Goal: Task Accomplishment & Management: Complete application form

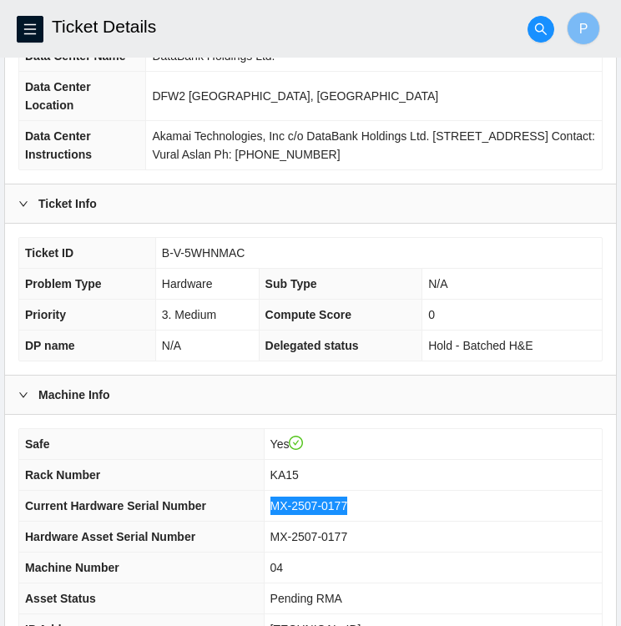
scroll to position [176, 0]
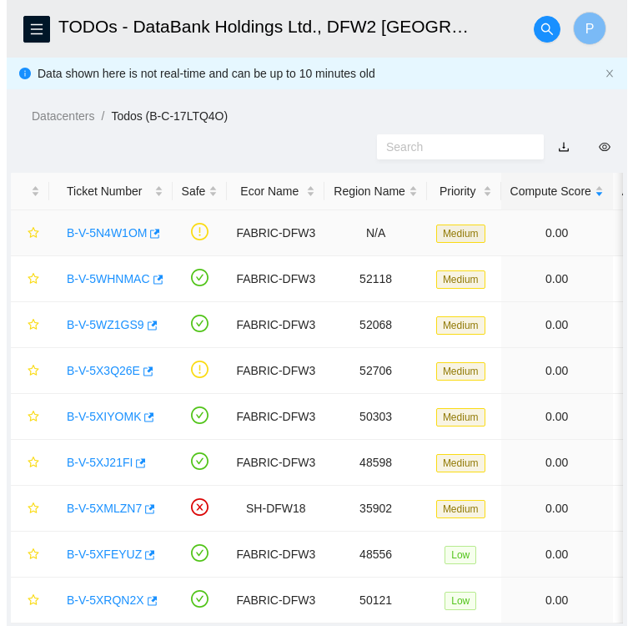
scroll to position [48, 0]
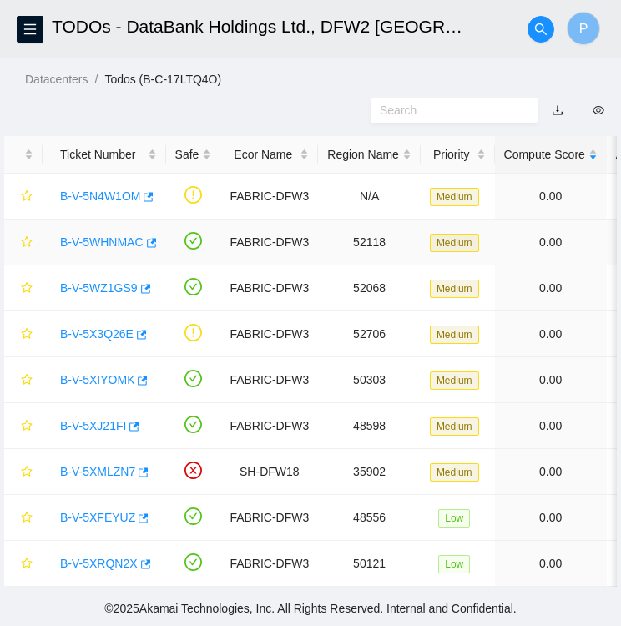
click at [97, 235] on link "B-V-5WHNMAC" at bounding box center [101, 241] width 83 height 13
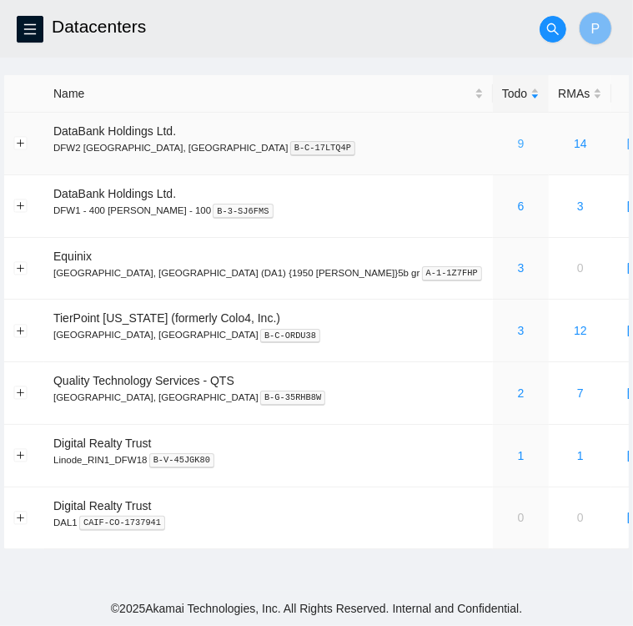
click at [518, 147] on link "9" at bounding box center [521, 143] width 7 height 13
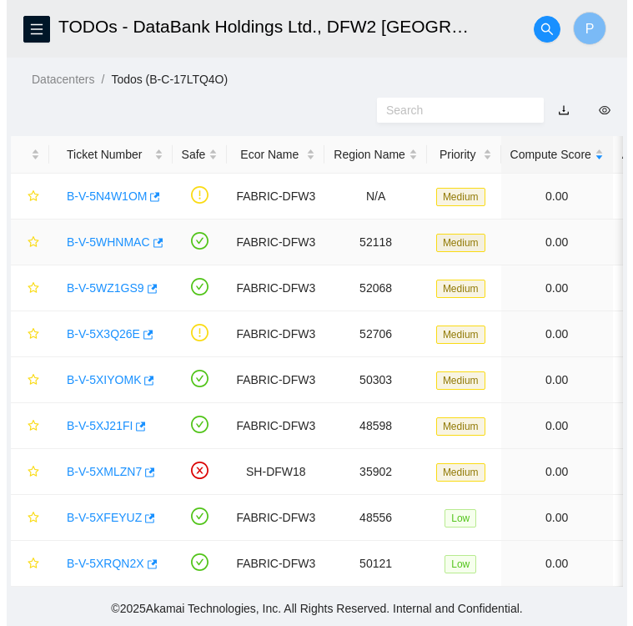
scroll to position [48, 0]
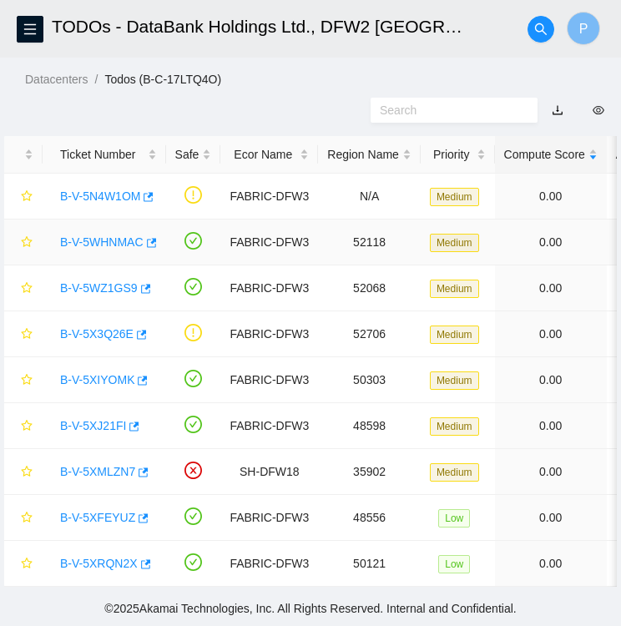
click at [107, 235] on link "B-V-5WHNMAC" at bounding box center [101, 241] width 83 height 13
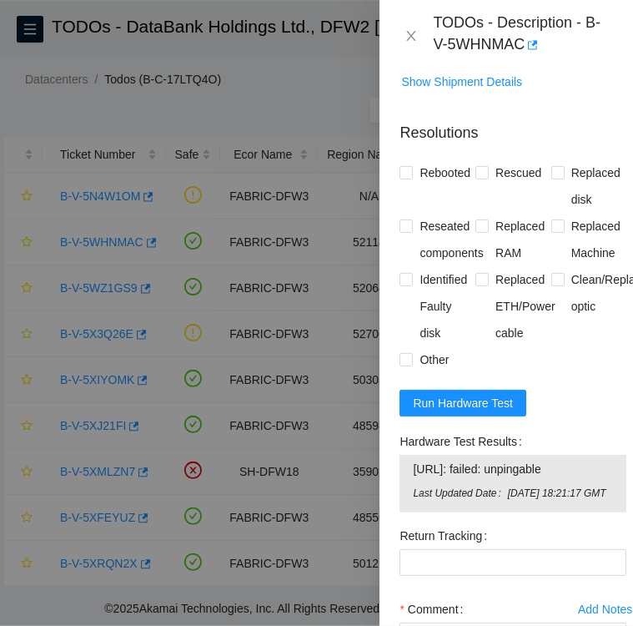
scroll to position [1555, 0]
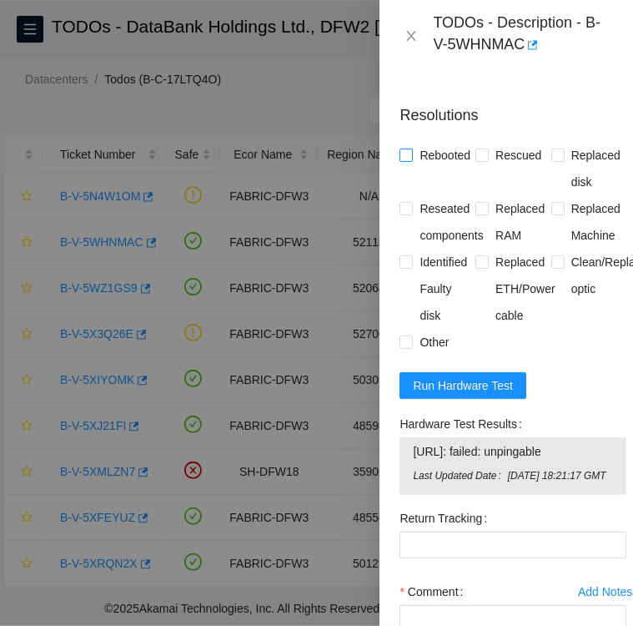
click at [404, 160] on input "Rebooted" at bounding box center [406, 155] width 12 height 12
checkbox input "true"
click at [482, 160] on input "Rescued" at bounding box center [482, 155] width 12 height 12
checkbox input "true"
click at [552, 214] on input "Replaced Machine" at bounding box center [558, 208] width 12 height 12
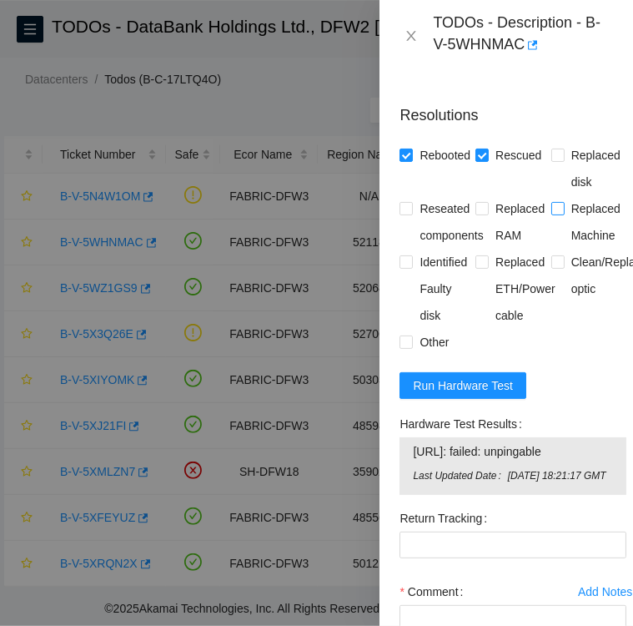
checkbox input "true"
click at [478, 267] on input "Replaced ETH/Power cable" at bounding box center [482, 261] width 12 height 12
checkbox input "true"
click at [411, 347] on input "Other" at bounding box center [406, 341] width 12 height 12
checkbox input "true"
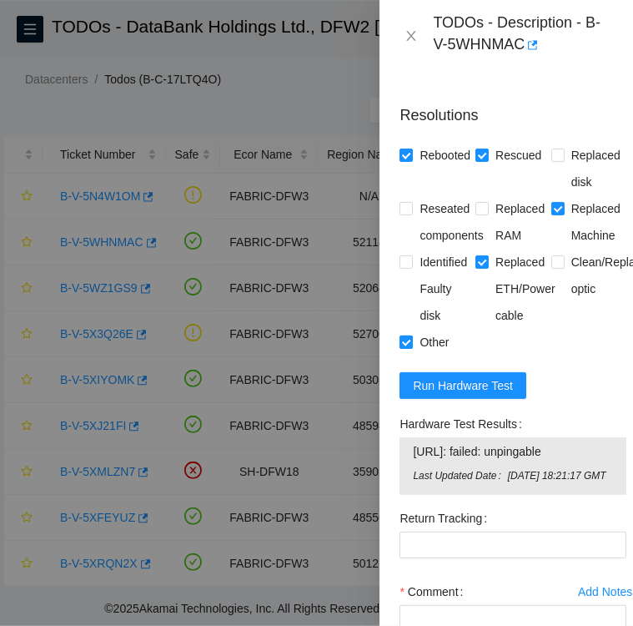
scroll to position [1630, 0]
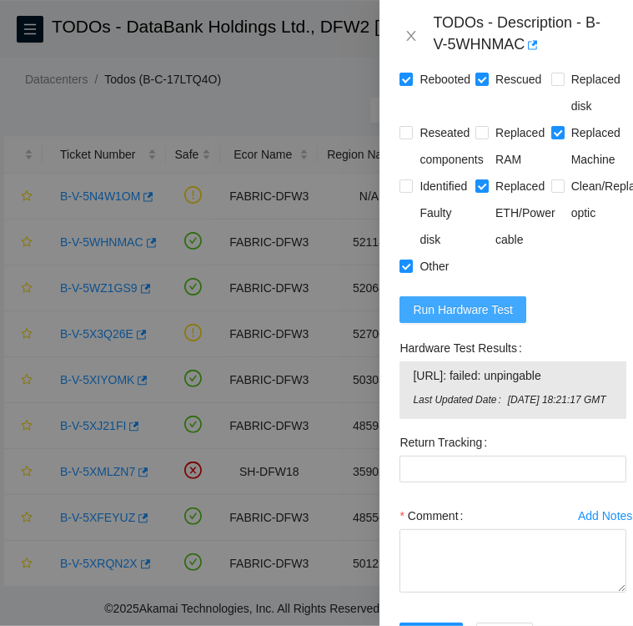
click at [457, 319] on span "Run Hardware Test" at bounding box center [463, 309] width 100 height 18
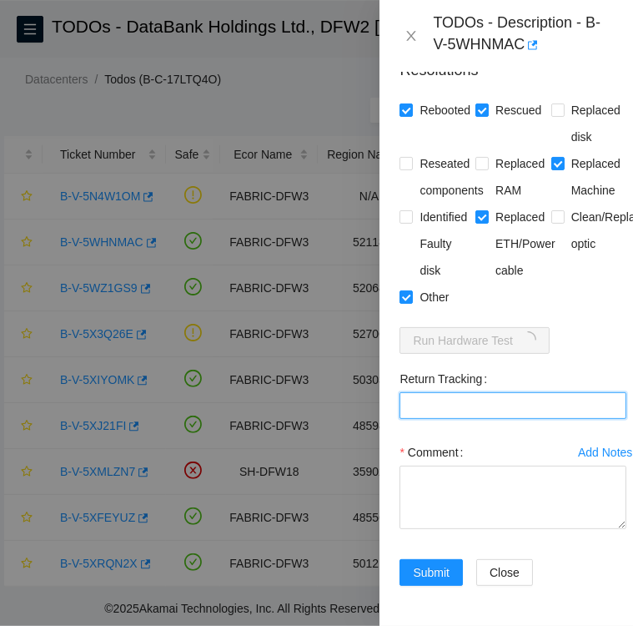
click at [533, 419] on Tracking "Return Tracking" at bounding box center [513, 405] width 227 height 27
paste Tracking "884760885147"
type Tracking "884760885147"
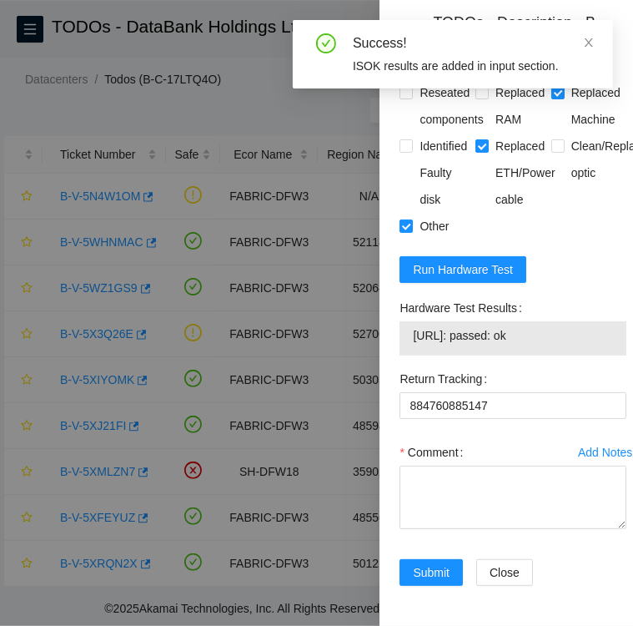
scroll to position [1726, 0]
click at [431, 476] on textarea "Comment" at bounding box center [513, 497] width 227 height 63
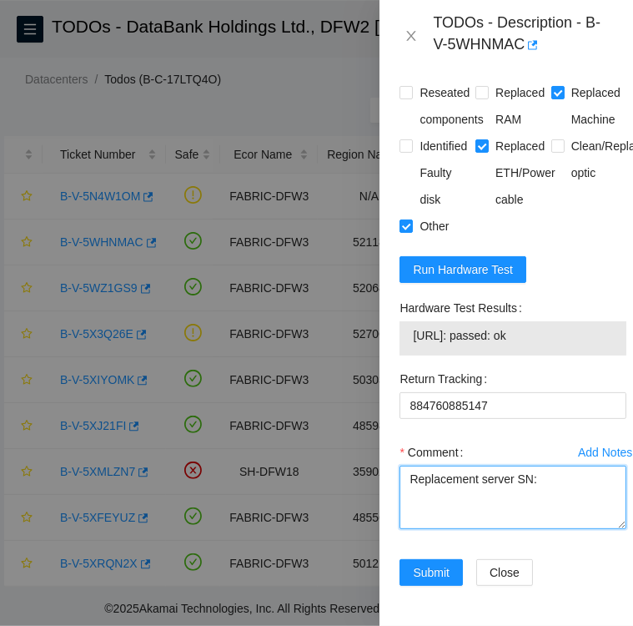
paste textarea ": MX-2507-0122"
click at [542, 478] on textarea "Replacement server SN: : MX-2507-0122" at bounding box center [513, 497] width 227 height 63
click at [511, 475] on textarea "Replacement server SN: MX-2507-0122" at bounding box center [513, 497] width 227 height 63
click at [518, 494] on textarea "Replacement server SN: MX-2507-0122" at bounding box center [513, 497] width 227 height 63
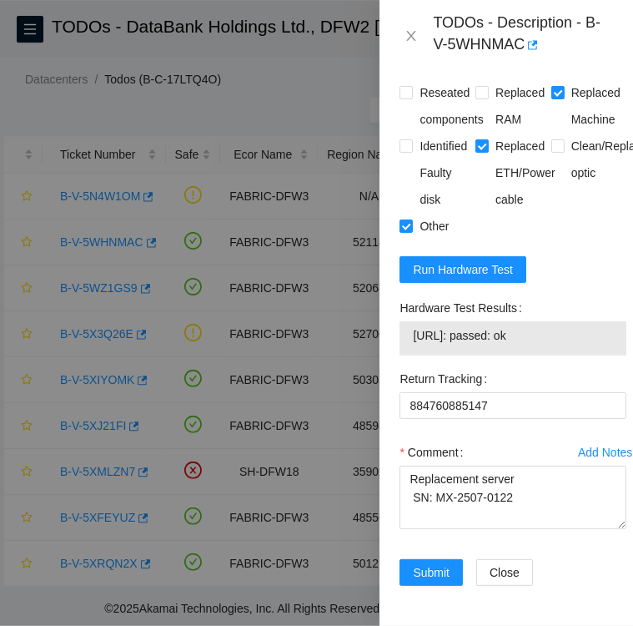
drag, startPoint x: 400, startPoint y: 305, endPoint x: 547, endPoint y: 339, distance: 150.8
click at [547, 339] on div "Hardware Test Results 23.223.18.85: passed: ok" at bounding box center [513, 325] width 227 height 61
copy div "Hardware Test Results 23.223.18.85: passed: ok"
click at [414, 515] on textarea "Replacement server SN: MX-2507-0122" at bounding box center [513, 497] width 227 height 63
click at [515, 492] on textarea "Replacement server SN: MX-2507-0122" at bounding box center [513, 497] width 227 height 63
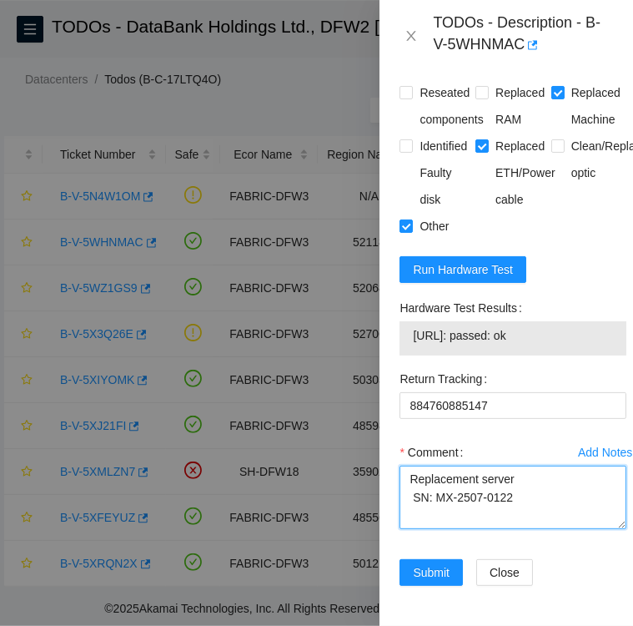
paste textarea "Hardware Test Results 23.223.18.85: passed: ok"
click at [408, 470] on textarea "Replacement server SN: MX-2507-0122 Hardware Test Results 23.223.18.85: passed:…" at bounding box center [513, 497] width 227 height 63
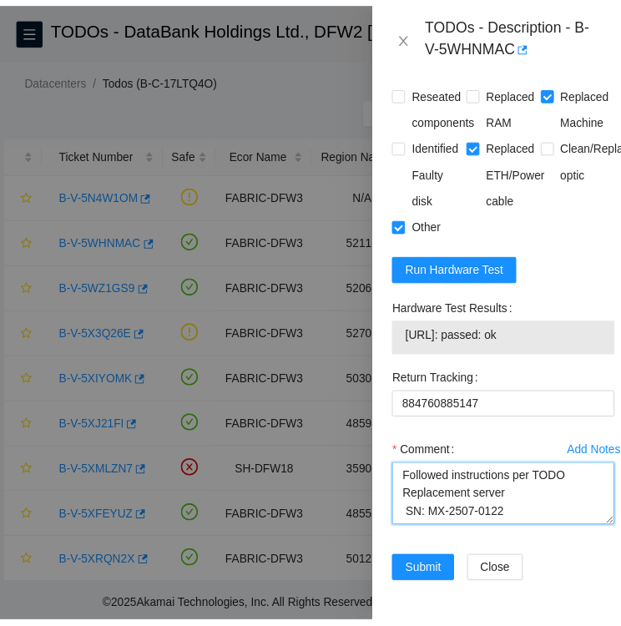
scroll to position [37, 0]
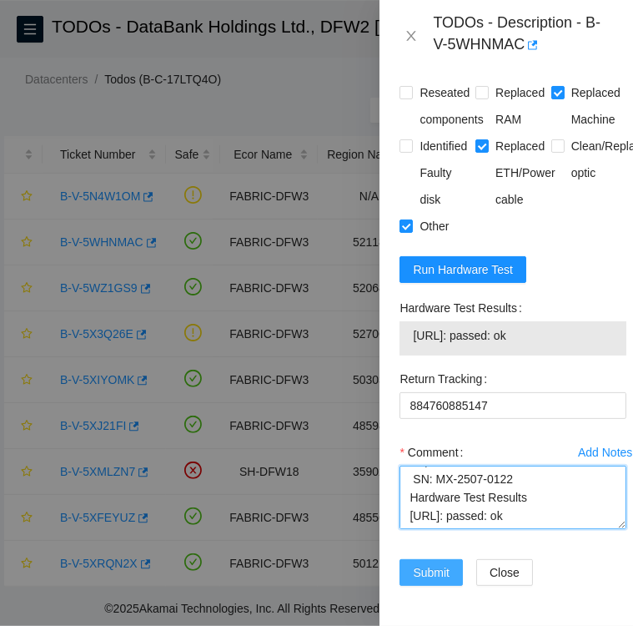
type textarea "Followed instructions per TODO Replacement server SN: MX-2507-0122 Hardware Tes…"
click at [421, 572] on span "Submit" at bounding box center [431, 572] width 37 height 18
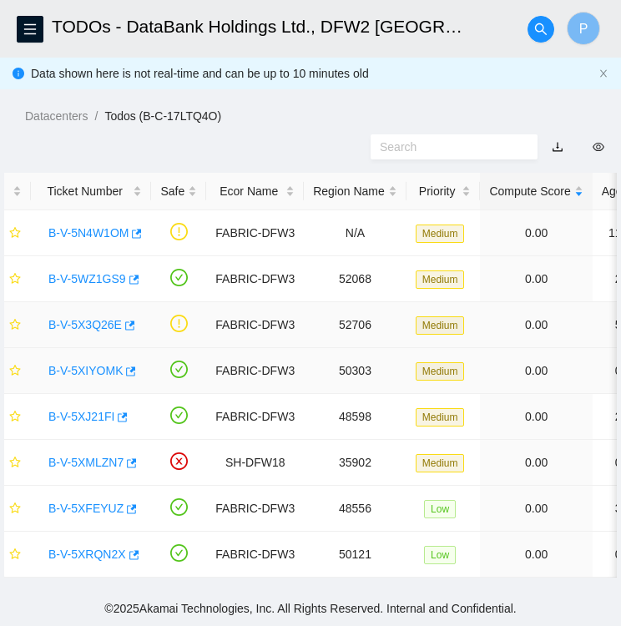
scroll to position [0, 0]
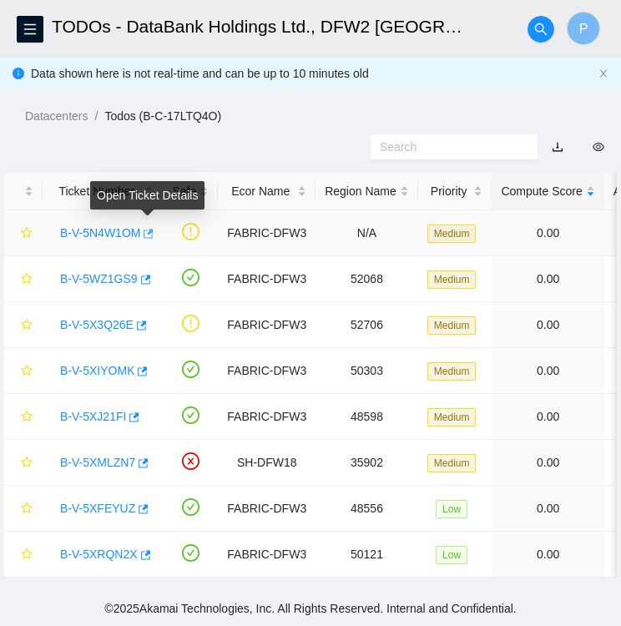
click at [148, 243] on button "button" at bounding box center [146, 233] width 13 height 27
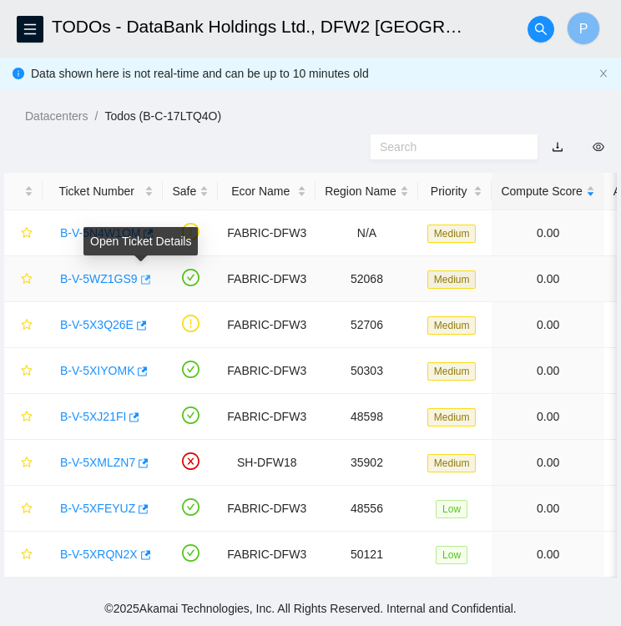
click at [139, 281] on icon "button" at bounding box center [145, 280] width 12 height 12
click at [358, 256] on td "52068" at bounding box center [366, 279] width 103 height 46
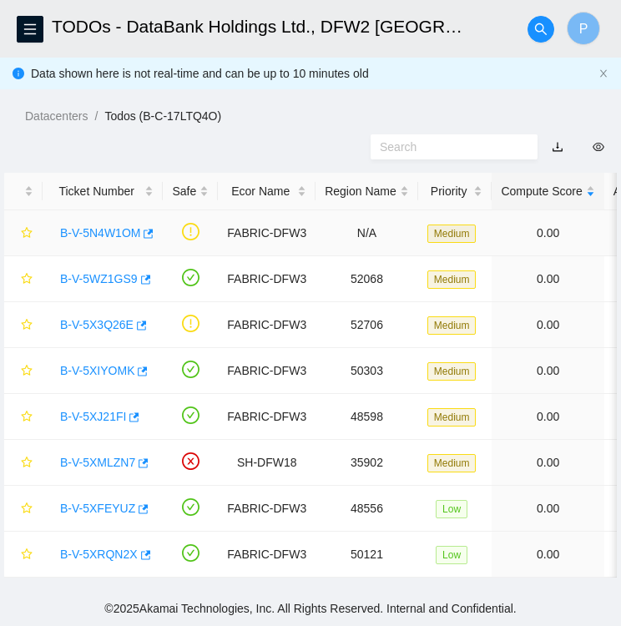
click at [108, 237] on link "B-V-5N4W1OM" at bounding box center [100, 232] width 80 height 13
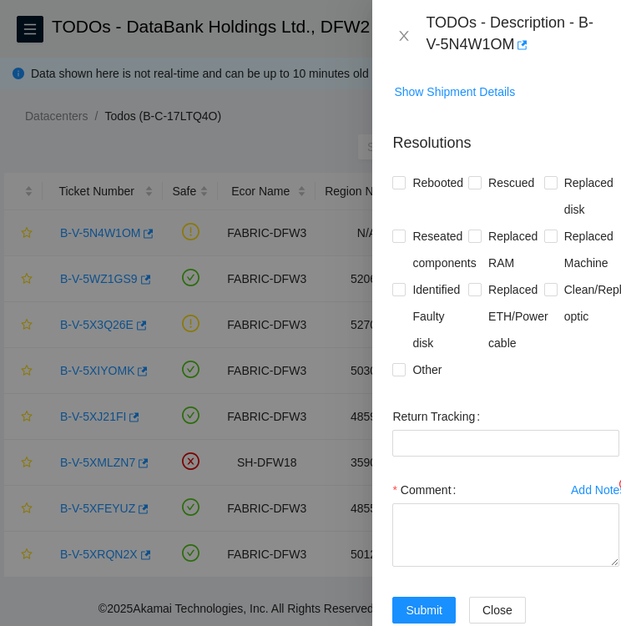
scroll to position [444, 0]
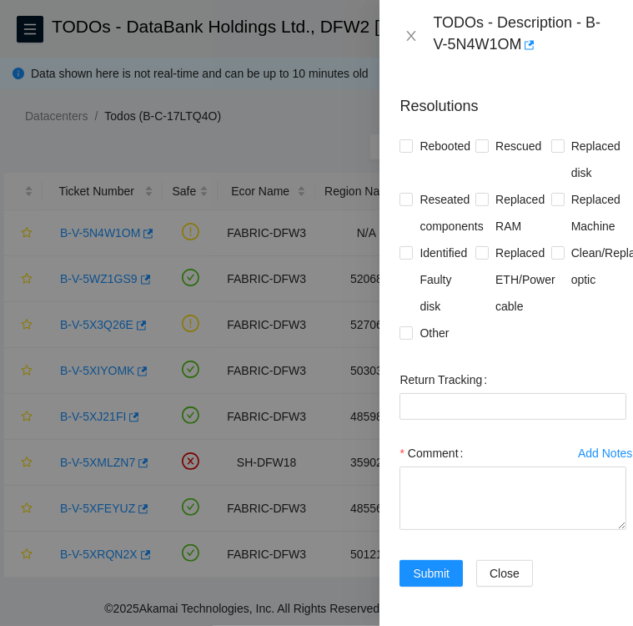
click at [307, 137] on div at bounding box center [316, 313] width 633 height 626
click at [397, 32] on div "TODOs - Description - B-V-5N4W1OM" at bounding box center [507, 36] width 254 height 72
click at [403, 34] on button "Close" at bounding box center [411, 36] width 23 height 16
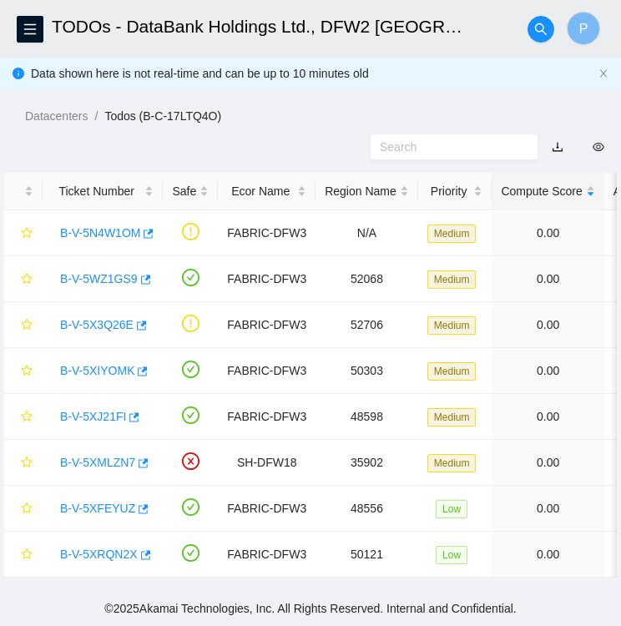
scroll to position [407, 0]
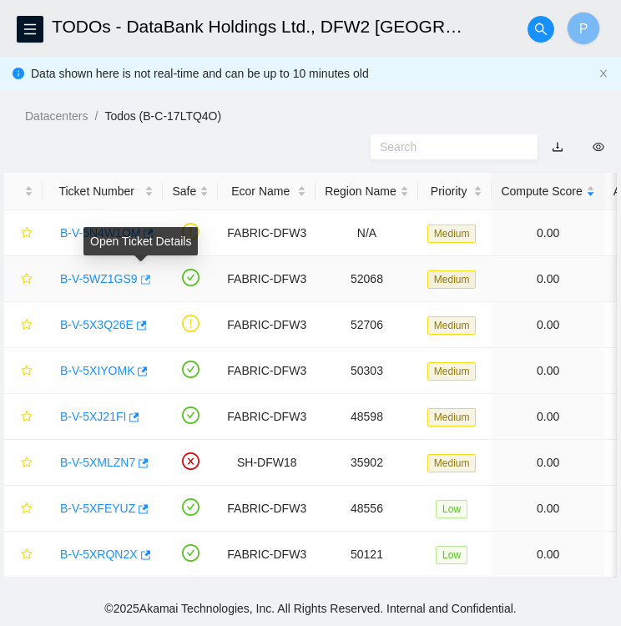
click at [138, 275] on button "button" at bounding box center [144, 279] width 13 height 27
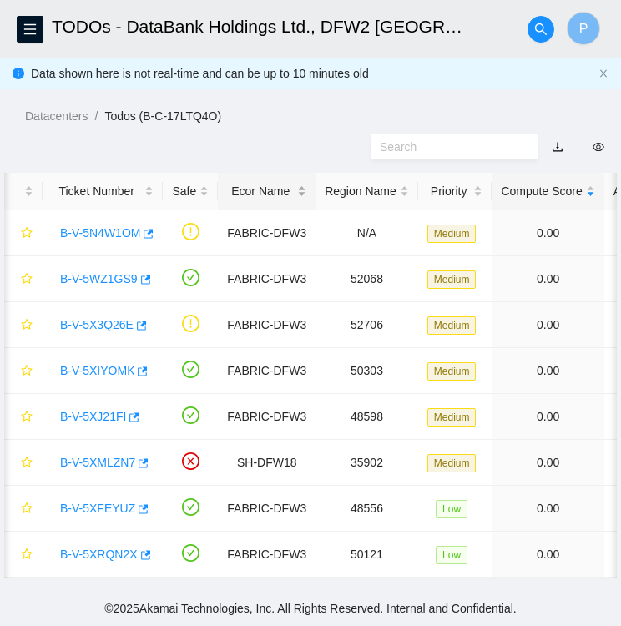
scroll to position [0, 0]
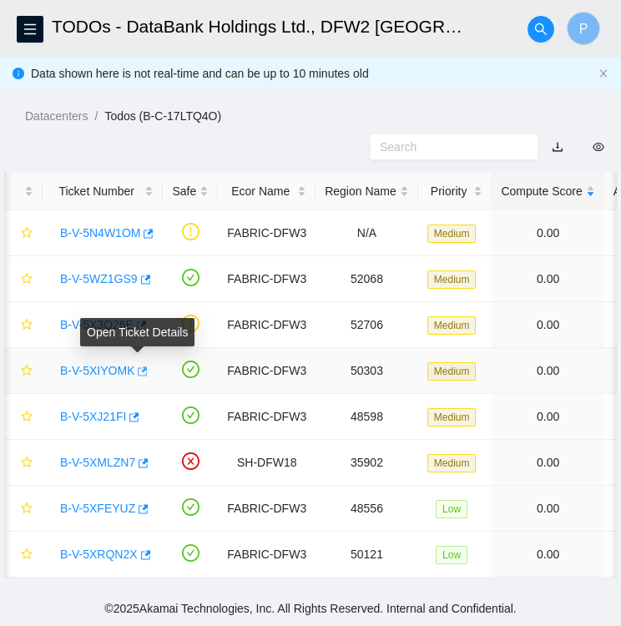
click at [139, 367] on icon "button" at bounding box center [144, 370] width 10 height 9
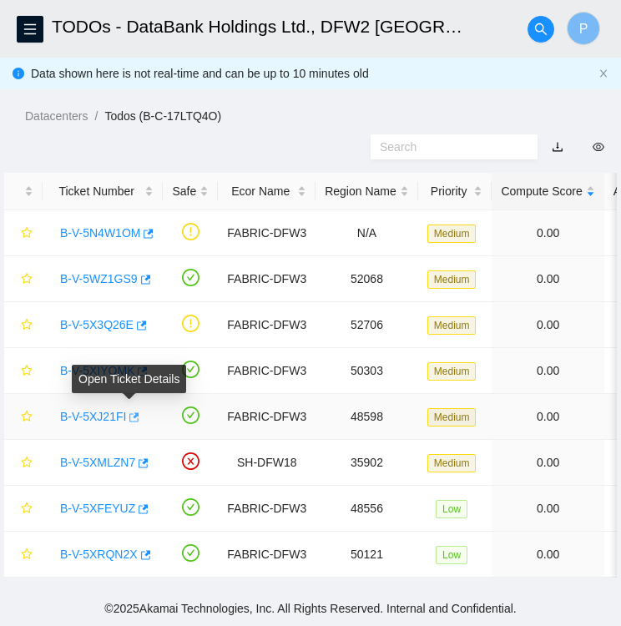
click at [127, 412] on icon "button" at bounding box center [133, 417] width 12 height 12
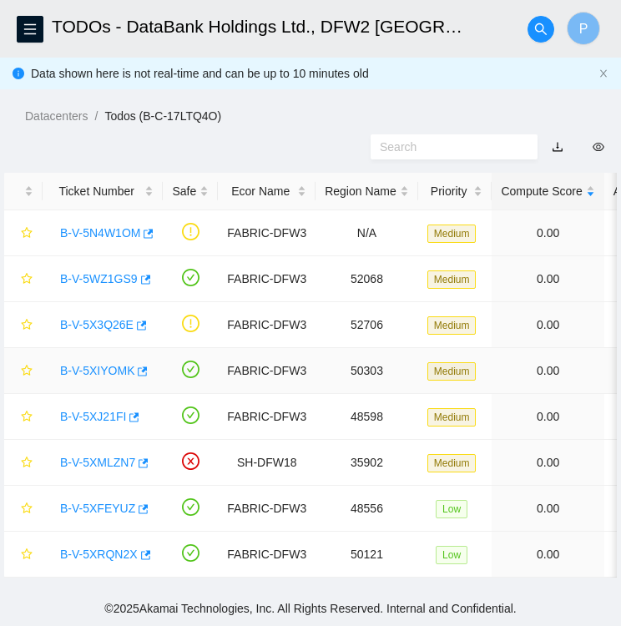
click at [98, 364] on link "B-V-5XIYOMK" at bounding box center [97, 370] width 74 height 13
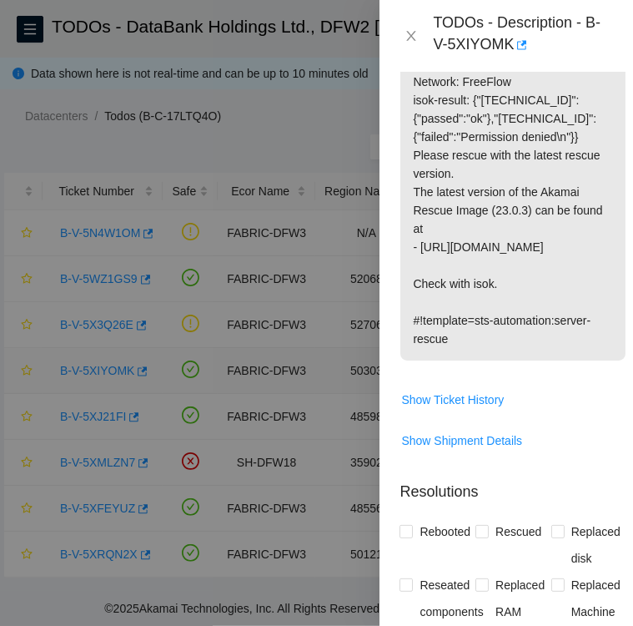
scroll to position [864, 0]
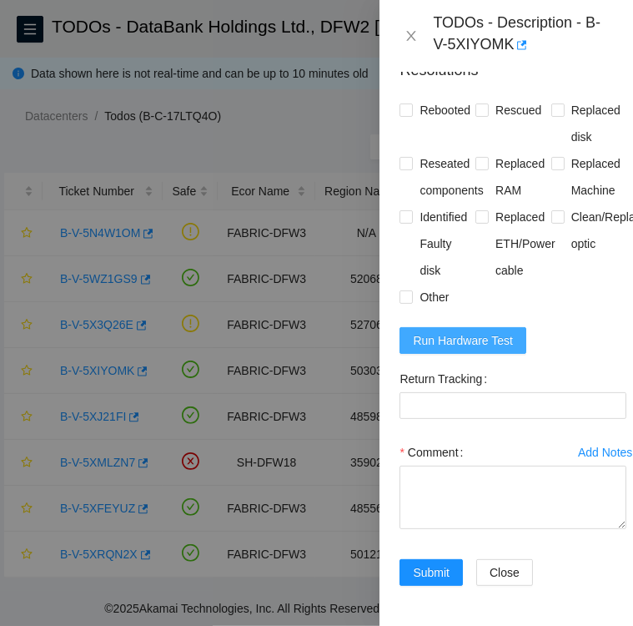
click at [459, 340] on span "Run Hardware Test" at bounding box center [463, 340] width 100 height 18
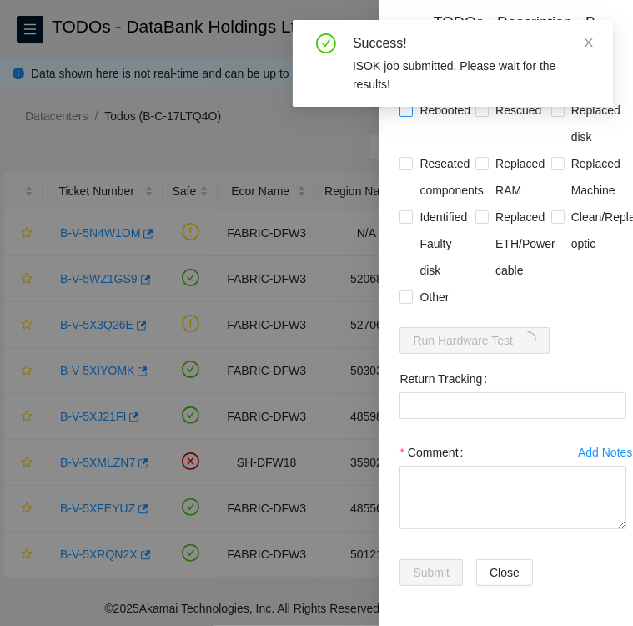
click at [410, 108] on input "Rebooted" at bounding box center [406, 109] width 12 height 12
checkbox input "true"
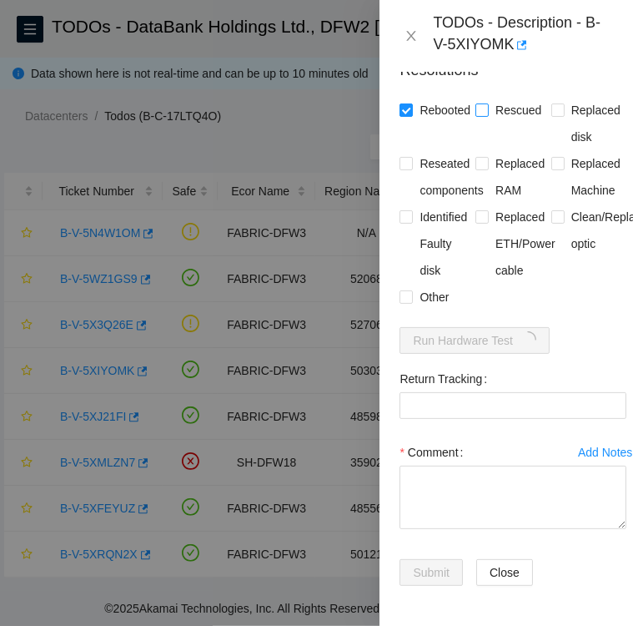
click at [476, 113] on input "Rescued" at bounding box center [482, 109] width 12 height 12
checkbox input "true"
click at [408, 296] on input "Other" at bounding box center [406, 296] width 12 height 12
checkbox input "true"
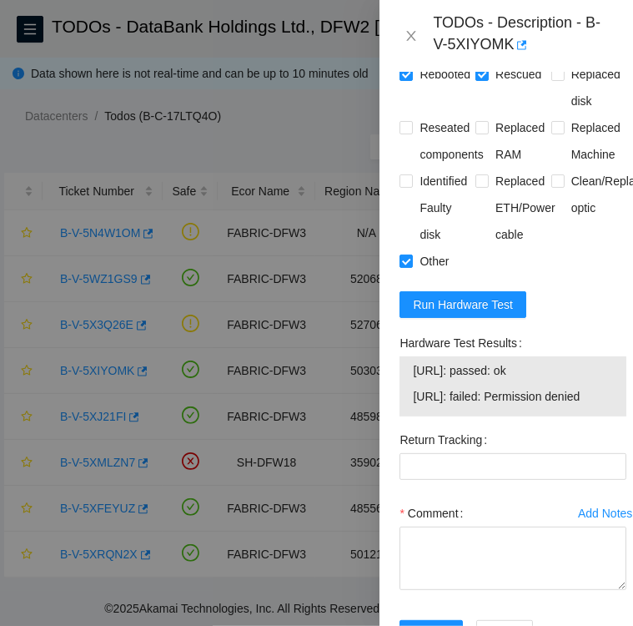
drag, startPoint x: 415, startPoint y: 404, endPoint x: 541, endPoint y: 405, distance: 126.0
click at [541, 380] on span "23.55.177.184: passed: ok" at bounding box center [513, 370] width 200 height 18
drag, startPoint x: 541, startPoint y: 405, endPoint x: 527, endPoint y: 370, distance: 37.8
click at [527, 356] on div "Hardware Test Results" at bounding box center [513, 343] width 227 height 27
drag, startPoint x: 397, startPoint y: 375, endPoint x: 552, endPoint y: 401, distance: 156.7
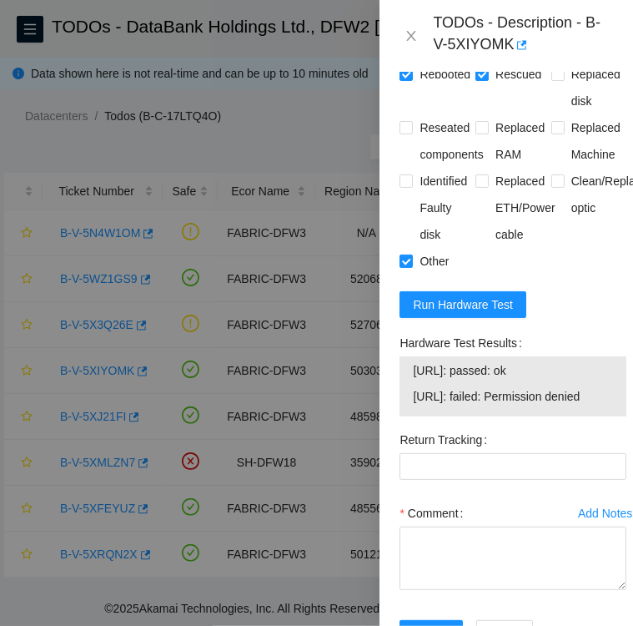
click at [552, 401] on div "Hardware Test Results 23.55.177.184: passed: ok 23.55.177.185: failed: Permissi…" at bounding box center [513, 378] width 240 height 97
copy div "Hardware Test Results 23.55.177.184: passed: ok"
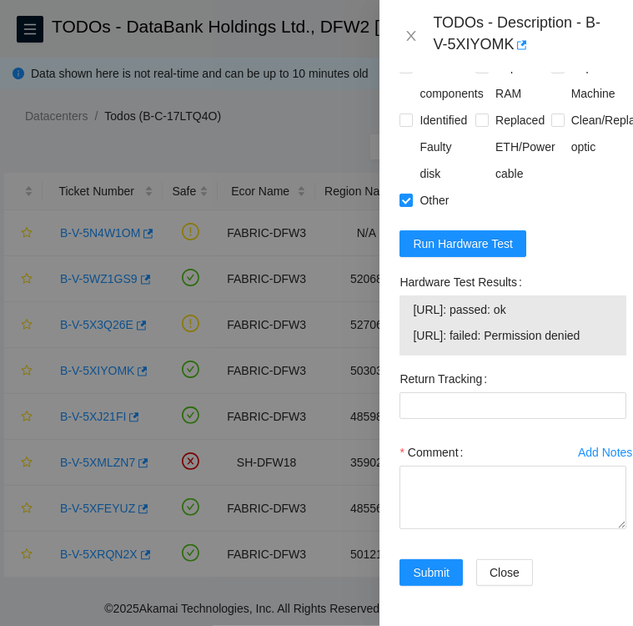
scroll to position [1004, 0]
click at [453, 466] on textarea "Comment" at bounding box center [513, 497] width 227 height 63
paste textarea "Hardware Test Results 23.55.177.184: passed: ok"
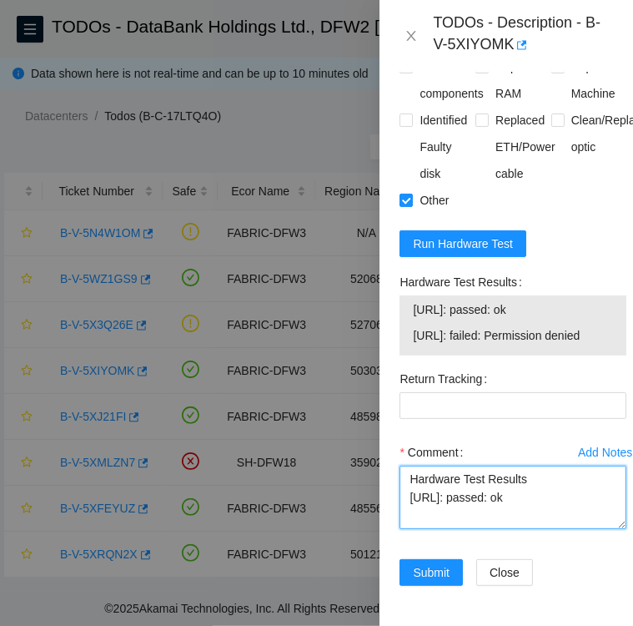
click at [407, 466] on textarea "Hardware Test Results 23.55.177.184: passed: ok" at bounding box center [513, 497] width 227 height 63
type textarea "Followed instructions per TODO Hardware Test Results 23.55.177.184: passed: ok"
drag, startPoint x: 409, startPoint y: 487, endPoint x: 541, endPoint y: 486, distance: 131.8
click at [541, 486] on textarea "Followed instructions per TODO Hardware Test Results 23.55.177.184: passed: ok" at bounding box center [513, 497] width 227 height 63
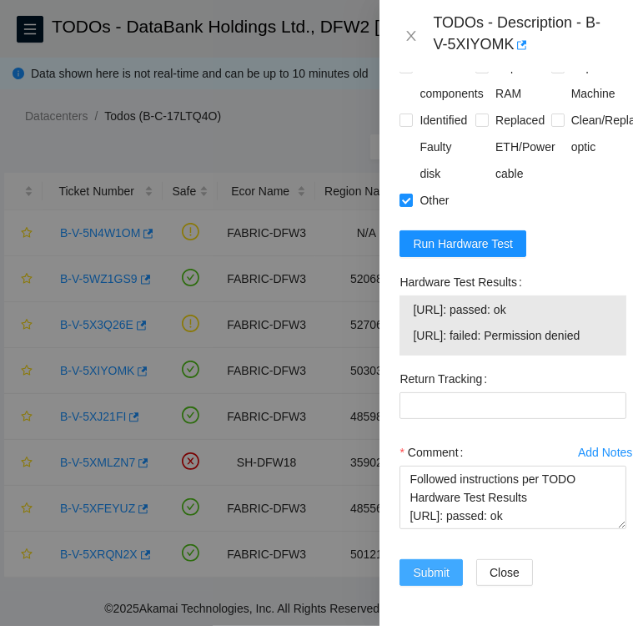
click at [423, 563] on span "Submit" at bounding box center [431, 572] width 37 height 18
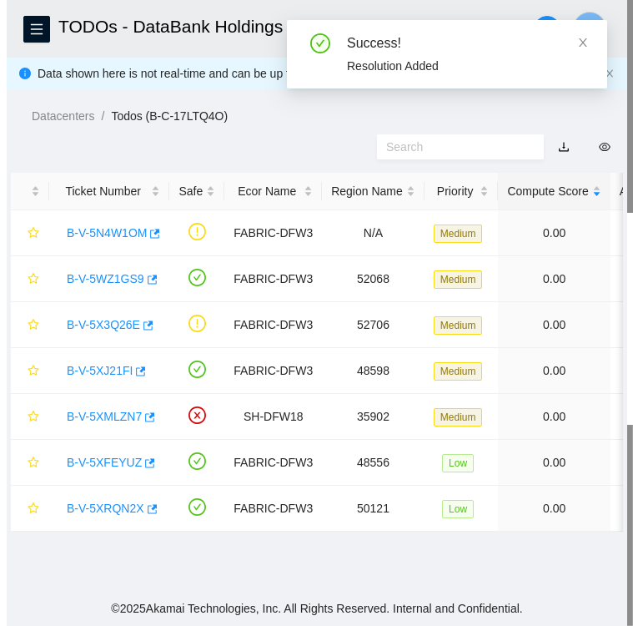
scroll to position [0, 0]
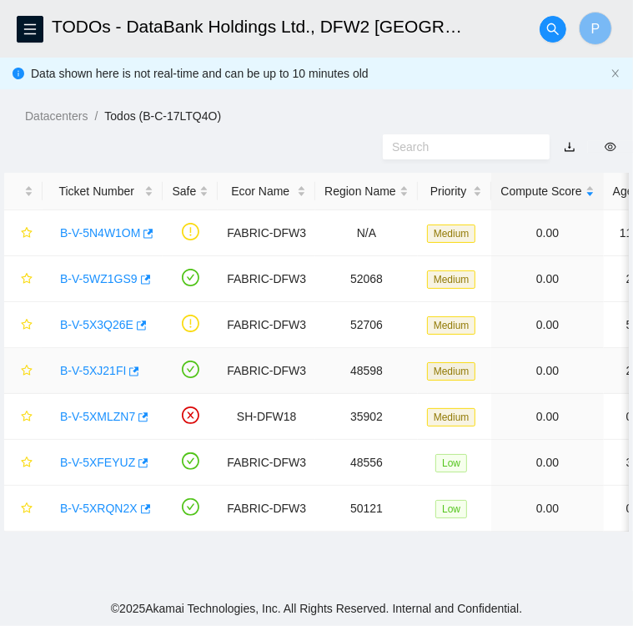
click at [89, 366] on link "B-V-5XJ21FI" at bounding box center [93, 370] width 66 height 13
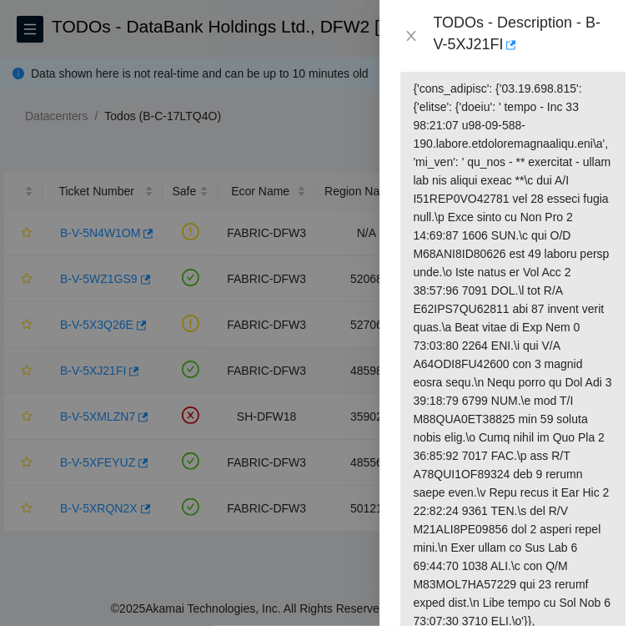
scroll to position [1539, 0]
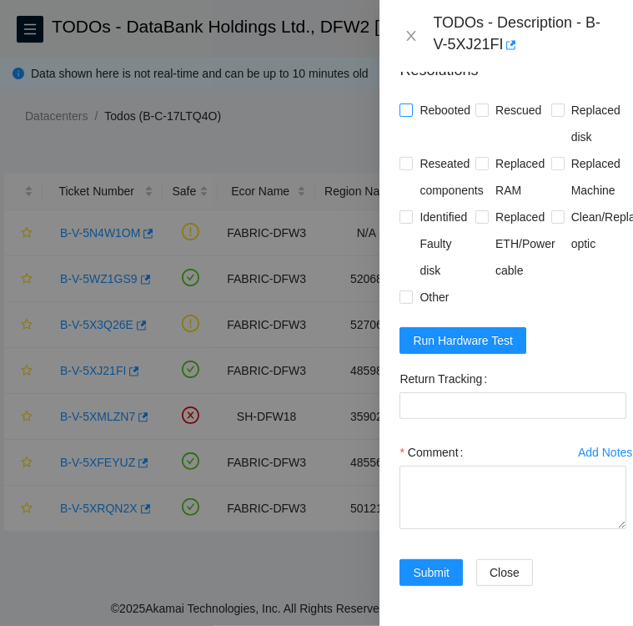
click at [410, 112] on input "Rebooted" at bounding box center [406, 109] width 12 height 12
checkbox input "true"
click at [411, 169] on input "Reseated components" at bounding box center [406, 163] width 12 height 12
checkbox input "true"
click at [406, 301] on input "Other" at bounding box center [406, 296] width 12 height 12
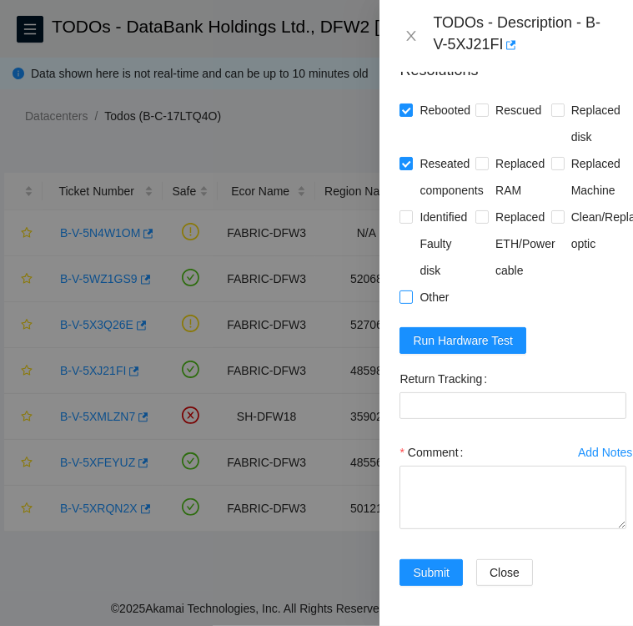
checkbox input "true"
click at [480, 113] on input "Rescued" at bounding box center [482, 109] width 12 height 12
checkbox input "true"
click at [467, 348] on span "Run Hardware Test" at bounding box center [463, 340] width 100 height 18
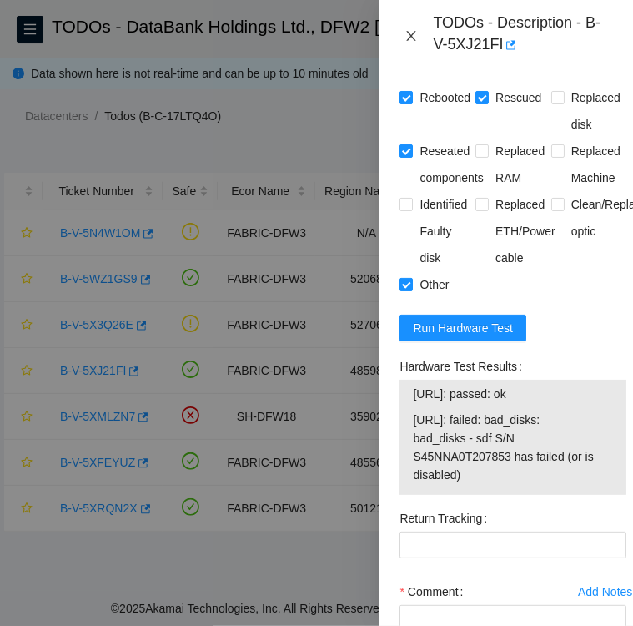
click at [411, 35] on icon "close" at bounding box center [411, 35] width 13 height 13
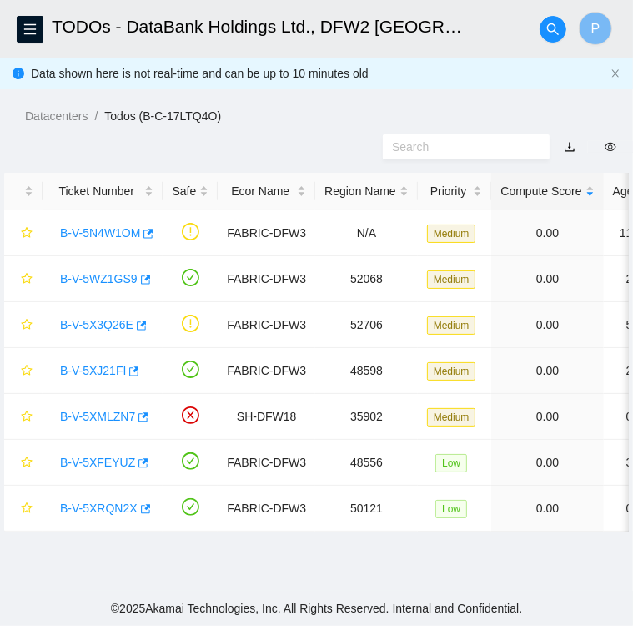
scroll to position [437, 0]
click at [87, 368] on link "B-V-5XJ21FI" at bounding box center [93, 370] width 66 height 13
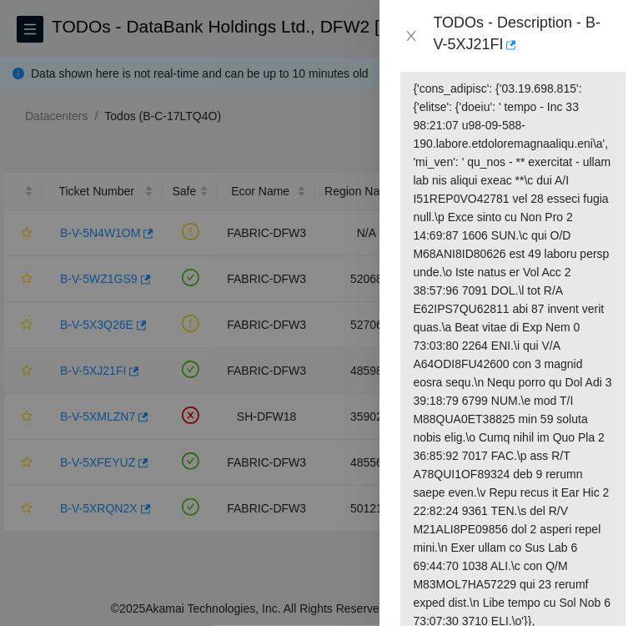
scroll to position [1539, 0]
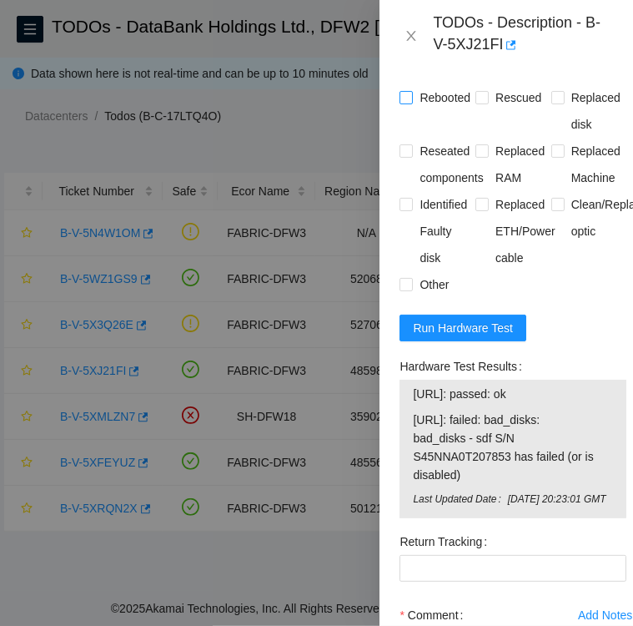
click at [407, 103] on input "Rebooted" at bounding box center [406, 97] width 12 height 12
checkbox input "true"
click at [479, 103] on input "Rescued" at bounding box center [482, 97] width 12 height 12
checkbox input "true"
click at [407, 156] on input "Reseated components" at bounding box center [406, 150] width 12 height 12
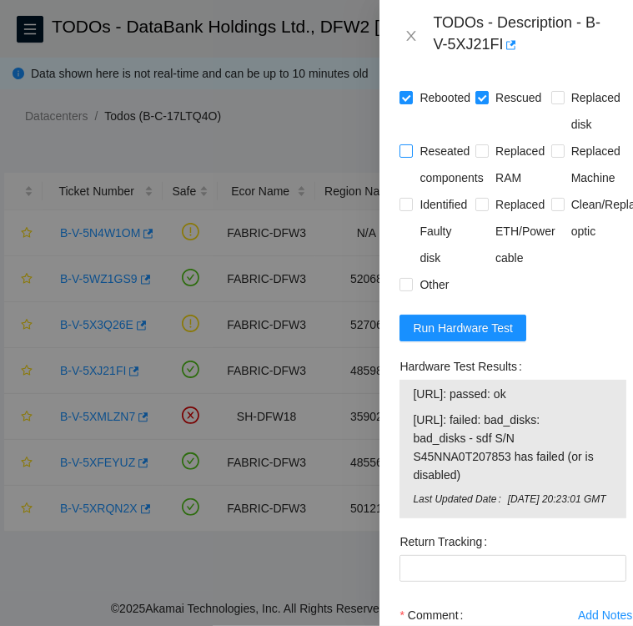
checkbox input "true"
click at [409, 290] on input "Other" at bounding box center [406, 284] width 12 height 12
checkbox input "true"
click at [469, 333] on button "Run Hardware Test" at bounding box center [463, 328] width 127 height 27
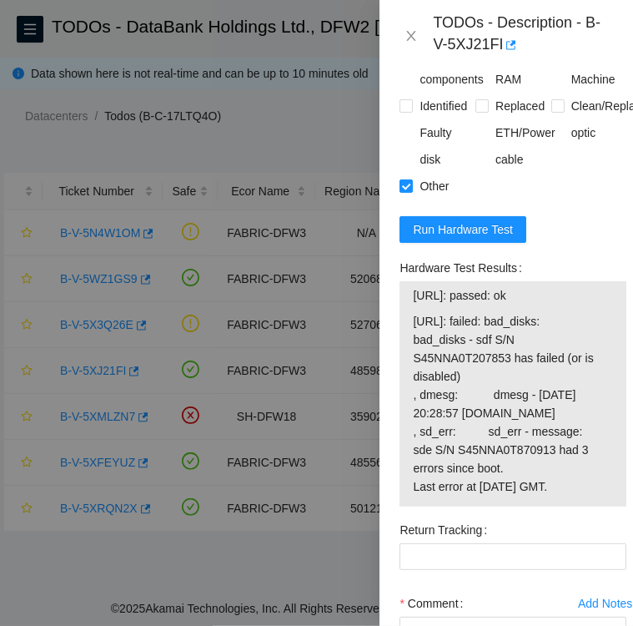
scroll to position [1637, 0]
drag, startPoint x: 397, startPoint y: 285, endPoint x: 545, endPoint y: 322, distance: 152.4
click at [545, 322] on div "Hardware Test Results 23.61.206.144: passed: ok 23.61.206.145: failed: bad_disk…" at bounding box center [513, 385] width 240 height 262
copy div "Hardware Test Results 23.61.206.144: passed: ok"
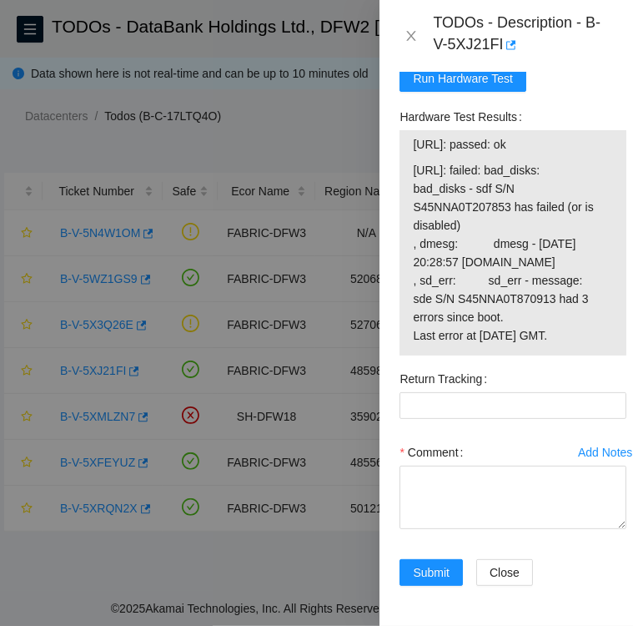
scroll to position [1867, 0]
click at [500, 466] on textarea "Comment" at bounding box center [513, 497] width 227 height 63
paste textarea "Hardware Test Results 23.61.206.144: passed: ok"
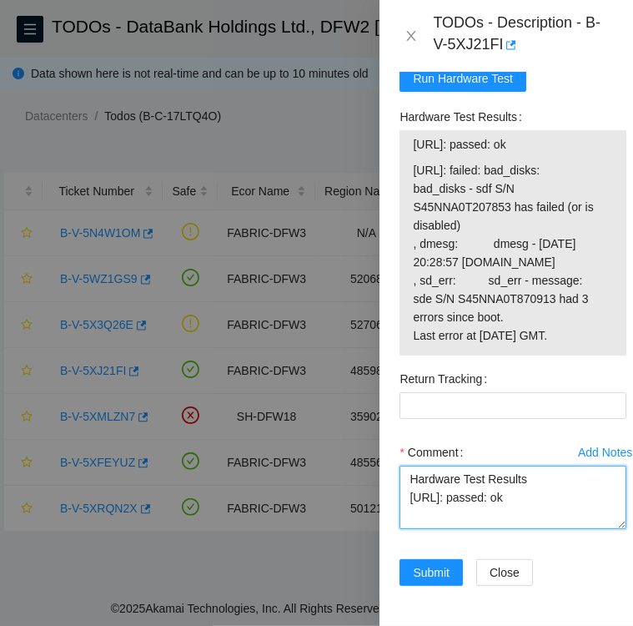
click at [411, 466] on textarea "Hardware Test Results 23.61.206.144: passed: ok" at bounding box center [513, 497] width 227 height 63
drag, startPoint x: 551, startPoint y: 491, endPoint x: 398, endPoint y: 498, distance: 152.8
click at [398, 498] on div "Add Notes Comment Followed instructions per TODO Hardware Test Results 23.61.20…" at bounding box center [513, 499] width 240 height 120
type textarea "Followed instructions per TODO Hardware Test Results 23.61.206.144: passed: ok"
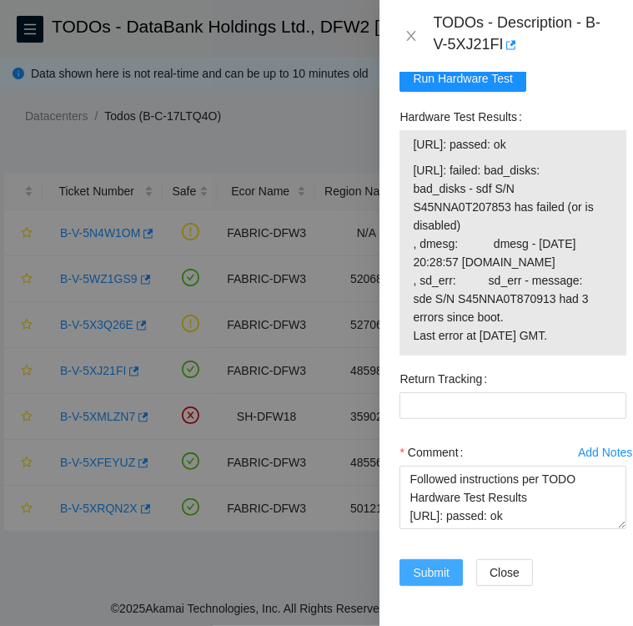
click at [428, 563] on span "Submit" at bounding box center [431, 572] width 37 height 18
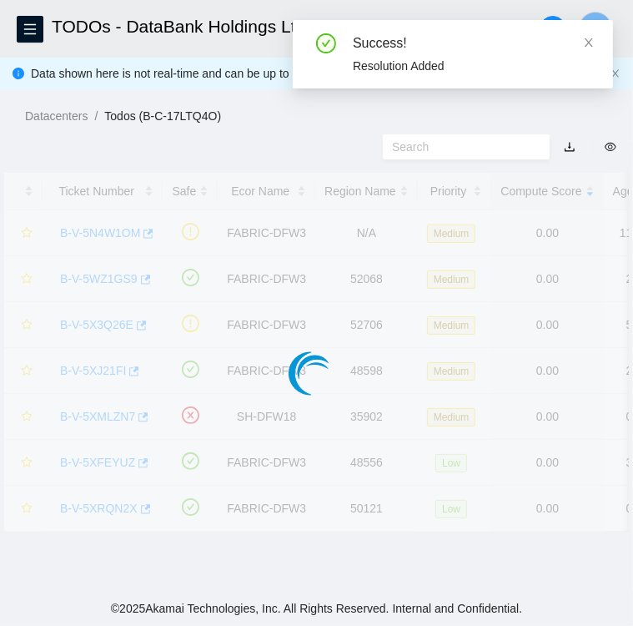
scroll to position [431, 0]
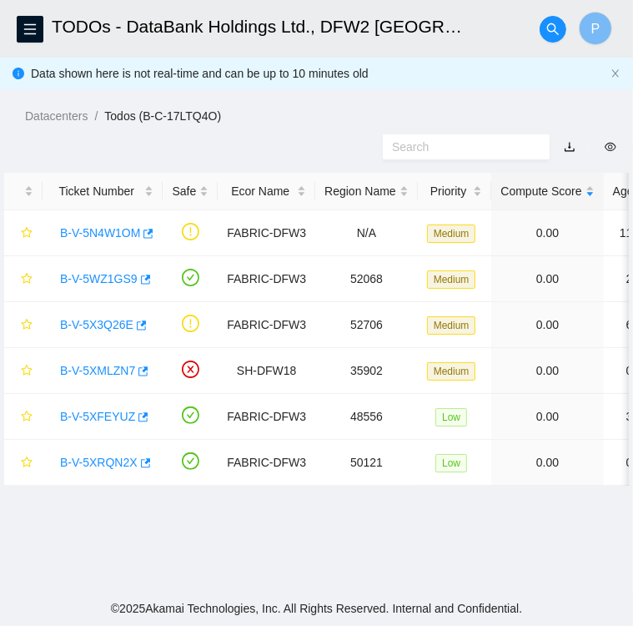
click at [428, 538] on main "TODOs - DataBank Holdings Ltd., DFW2 Richardson, TX P Data shown here is not re…" at bounding box center [316, 295] width 633 height 591
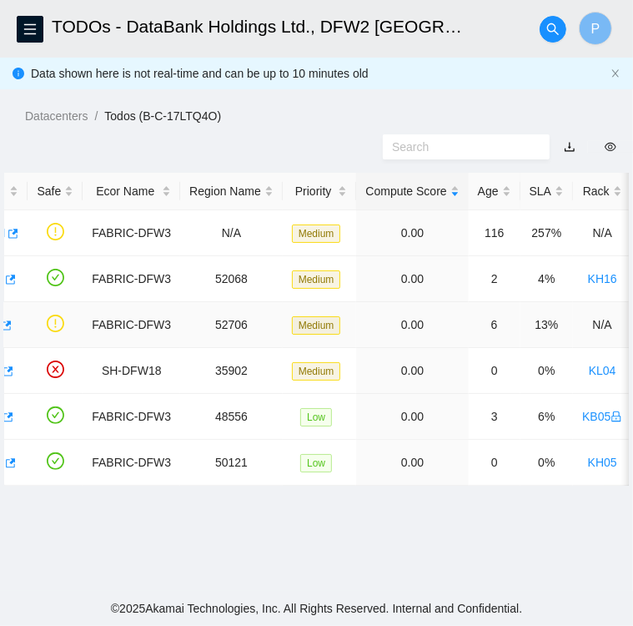
scroll to position [0, 0]
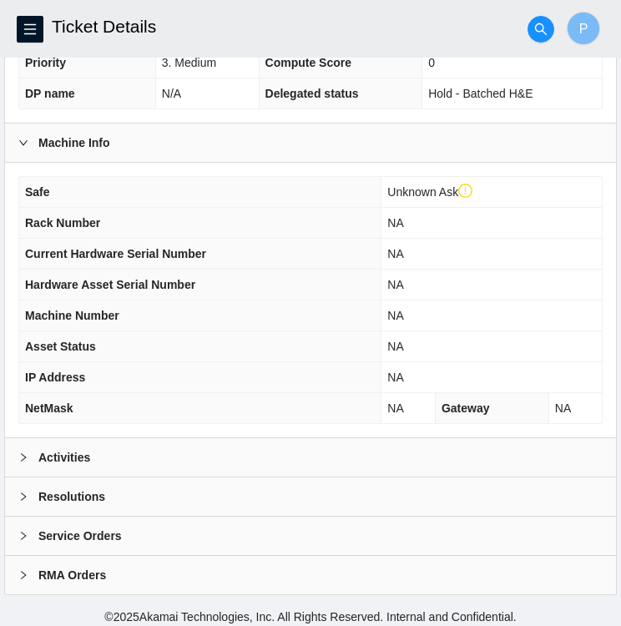
scroll to position [466, 0]
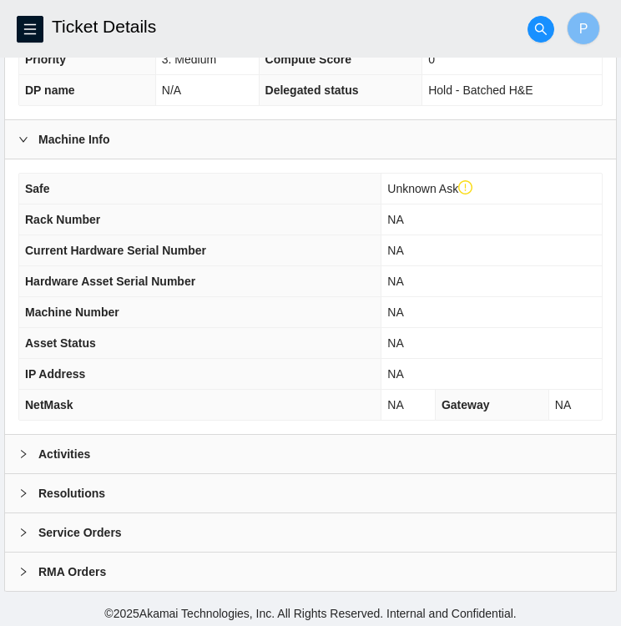
click at [134, 447] on div "Activities" at bounding box center [310, 454] width 611 height 38
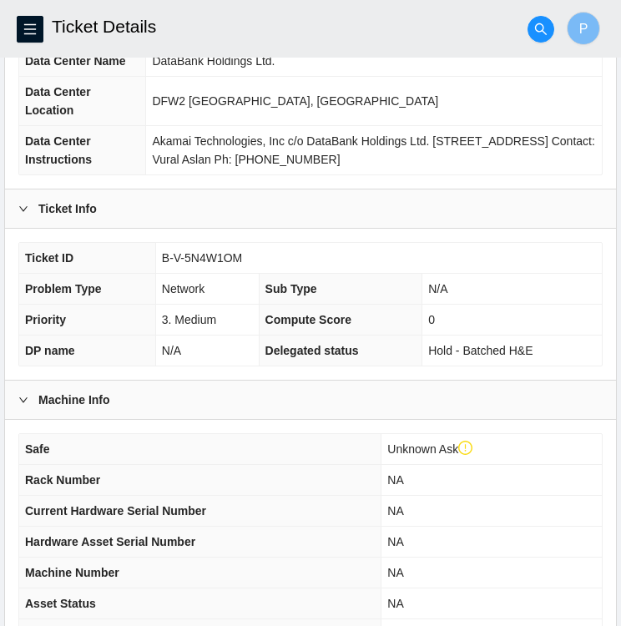
scroll to position [0, 0]
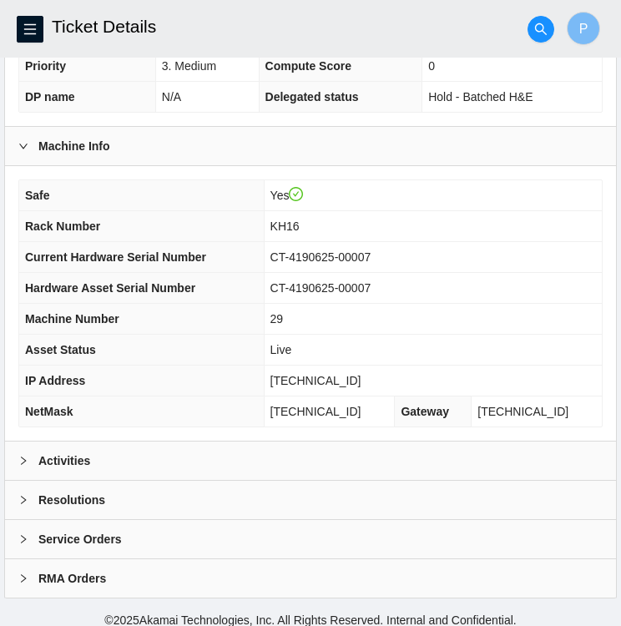
scroll to position [434, 0]
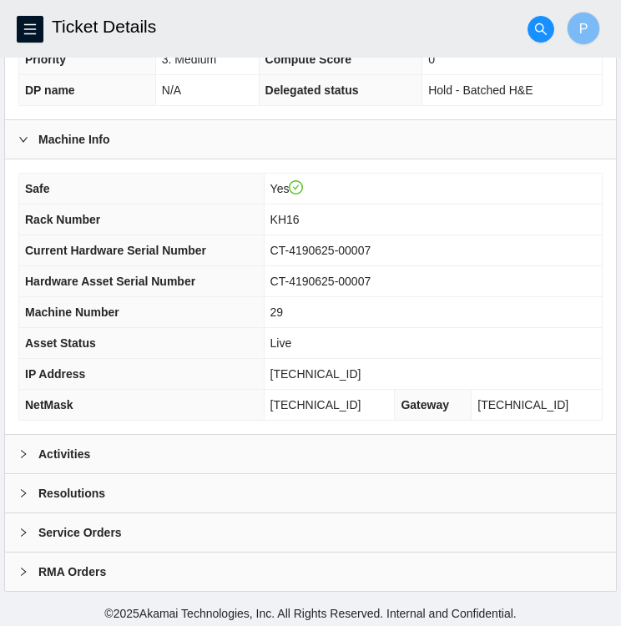
click at [43, 452] on b "Activities" at bounding box center [64, 454] width 52 height 18
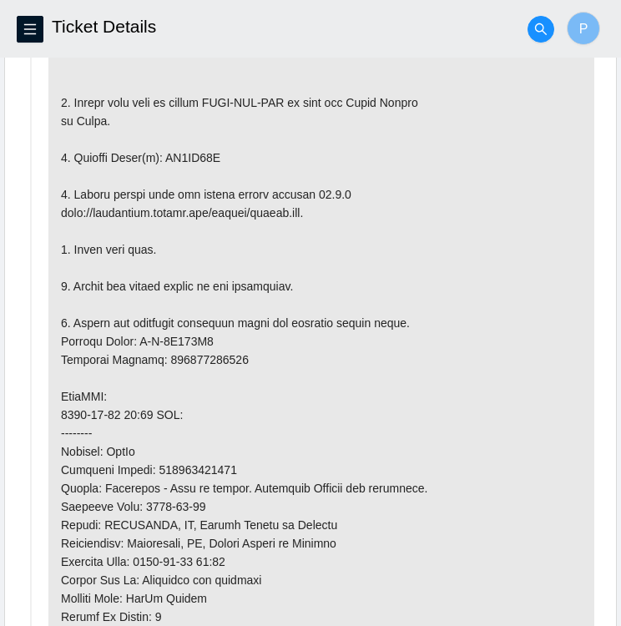
scroll to position [1001, 0]
click at [257, 415] on p at bounding box center [321, 405] width 546 height 906
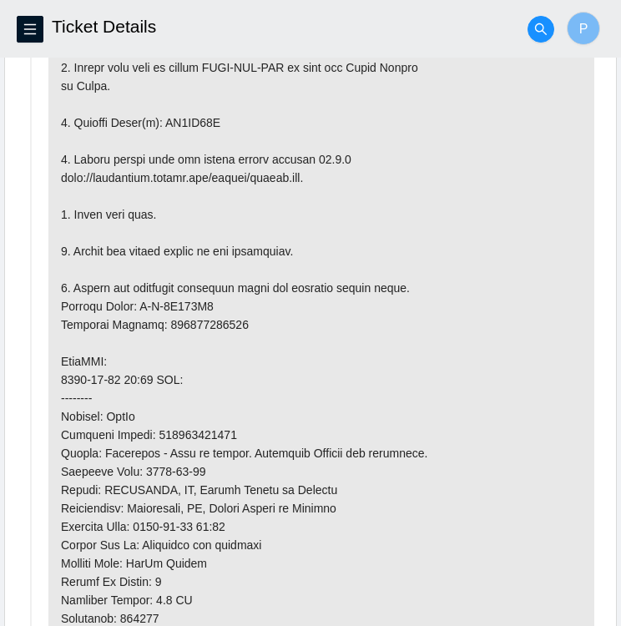
scroll to position [1035, 0]
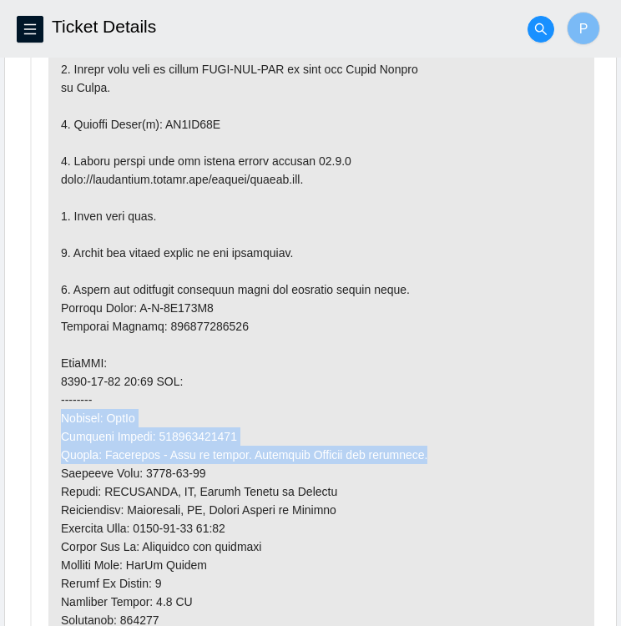
drag, startPoint x: 61, startPoint y: 405, endPoint x: 413, endPoint y: 451, distance: 355.2
click at [413, 451] on p at bounding box center [321, 372] width 546 height 906
copy p "Carrier: FedEx Tracking Number: 463470062321 Status: Delivered - Left at garage…"
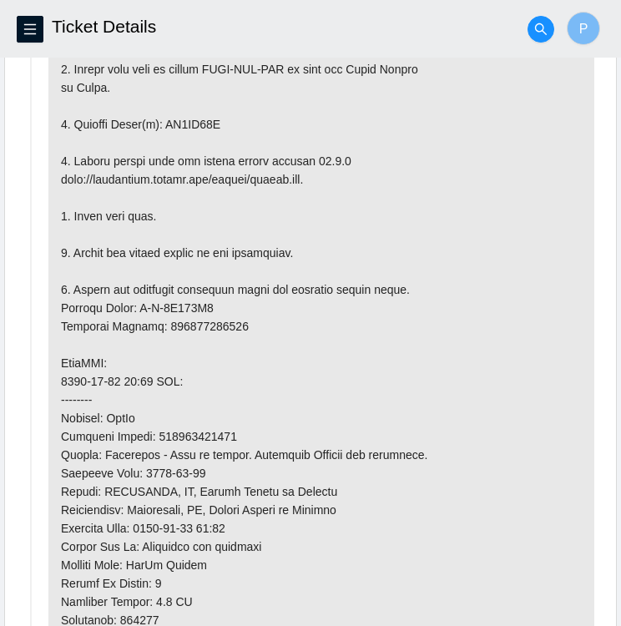
click at [391, 311] on p at bounding box center [321, 372] width 546 height 906
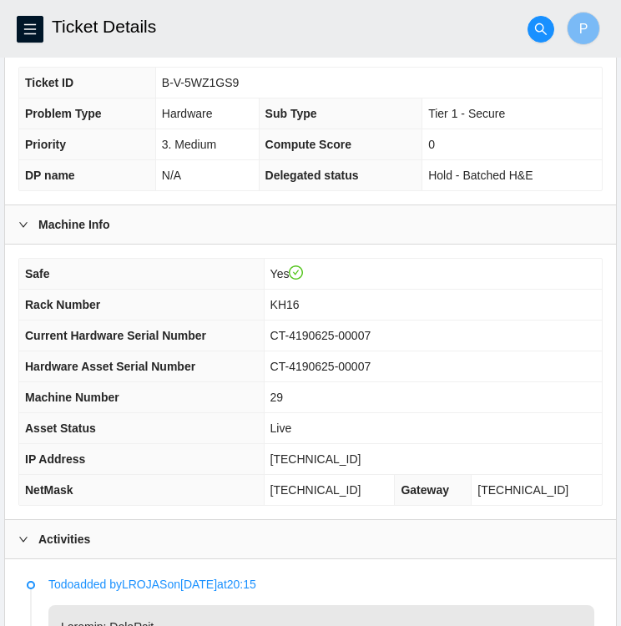
scroll to position [345, 0]
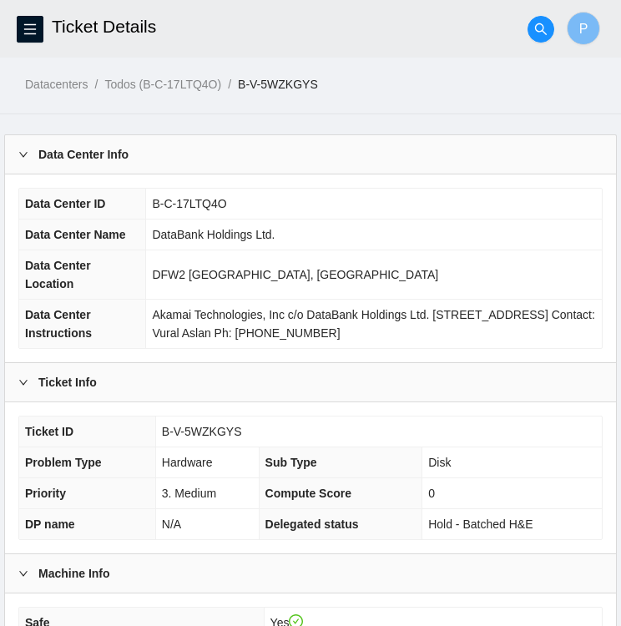
scroll to position [434, 0]
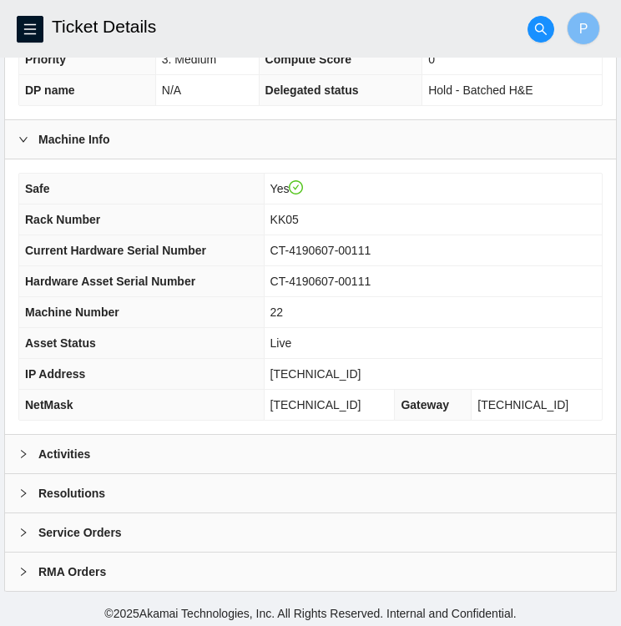
click at [25, 449] on icon "right" at bounding box center [23, 454] width 10 height 10
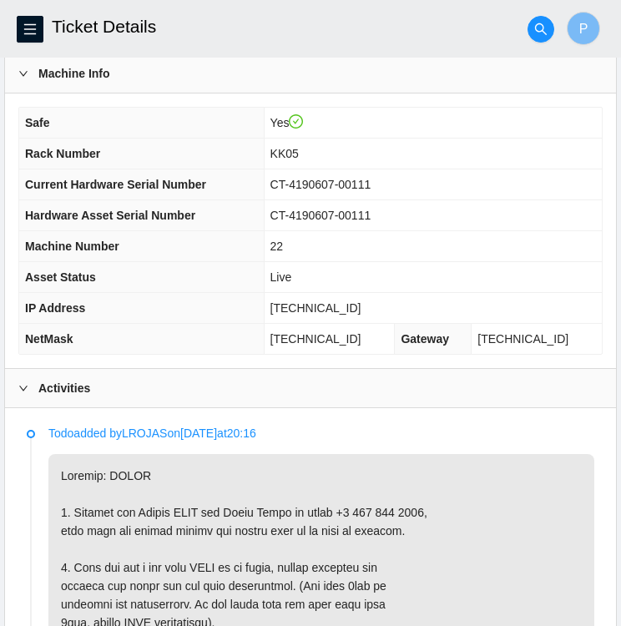
scroll to position [493, 0]
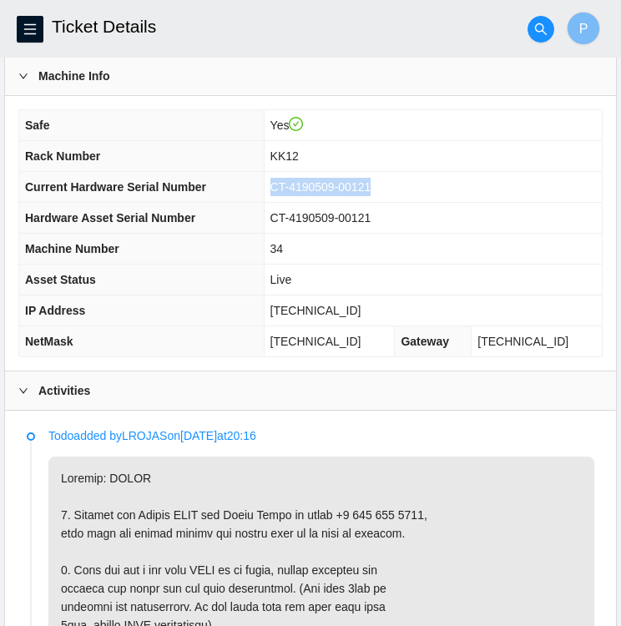
scroll to position [496, 0]
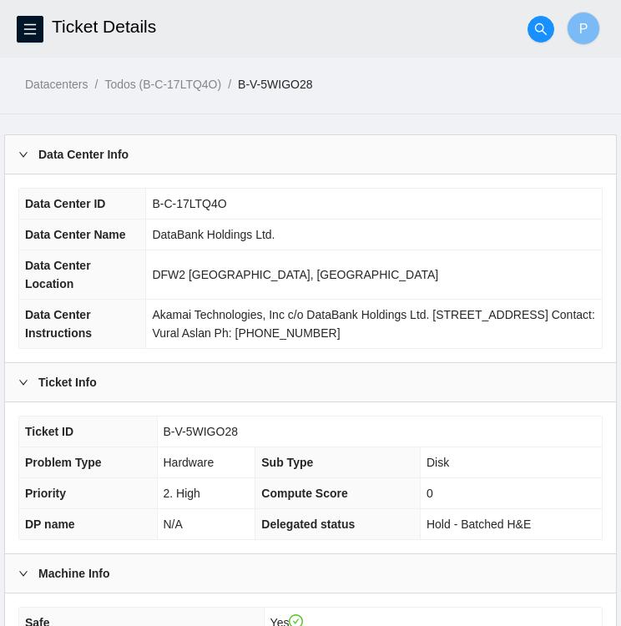
scroll to position [220, 0]
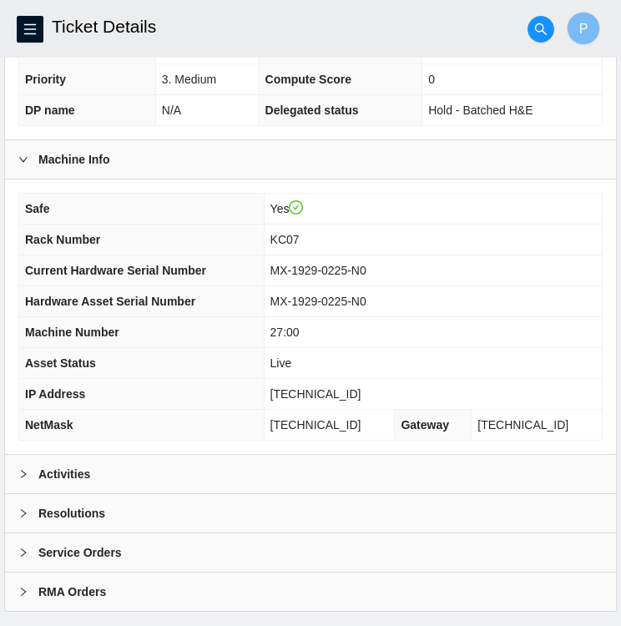
scroll to position [434, 0]
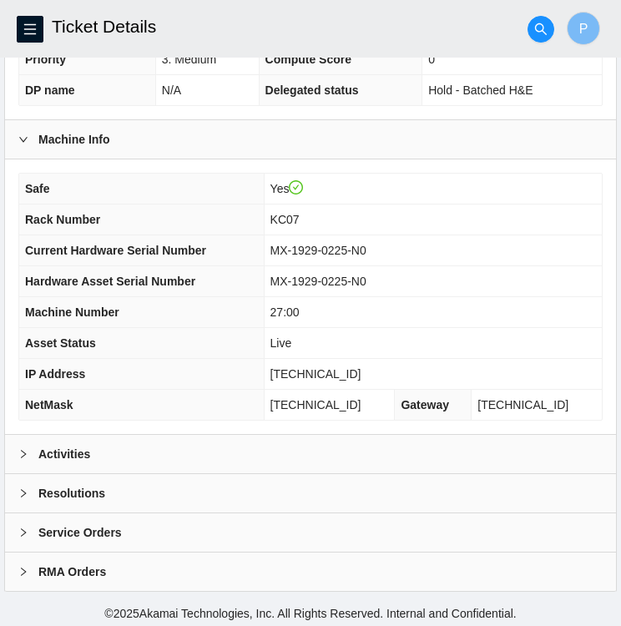
click at [85, 447] on b "Activities" at bounding box center [64, 454] width 52 height 18
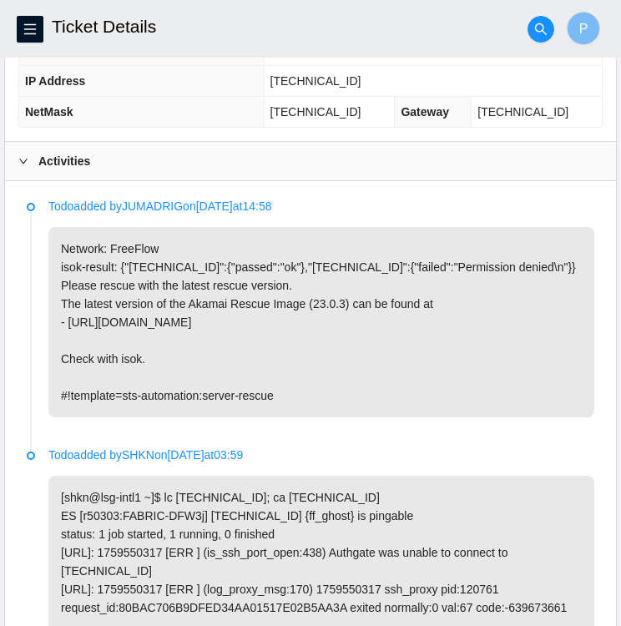
scroll to position [728, 0]
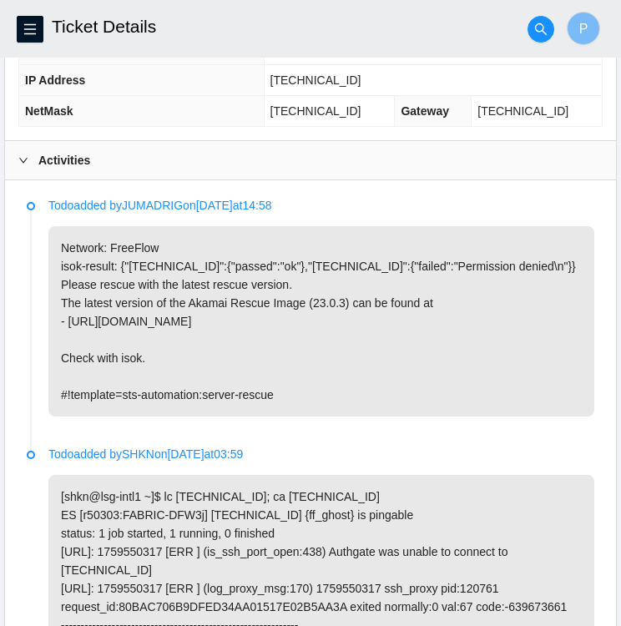
click at [477, 411] on li "Todo added by JUMADRIG on 2025-10-06 at 14:58 Network: FreeFlow isok-result: {"…" at bounding box center [310, 326] width 567 height 249
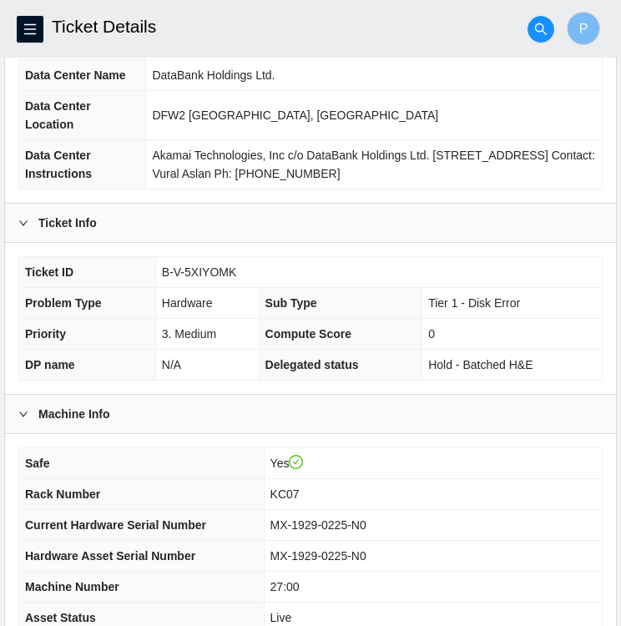
scroll to position [160, 0]
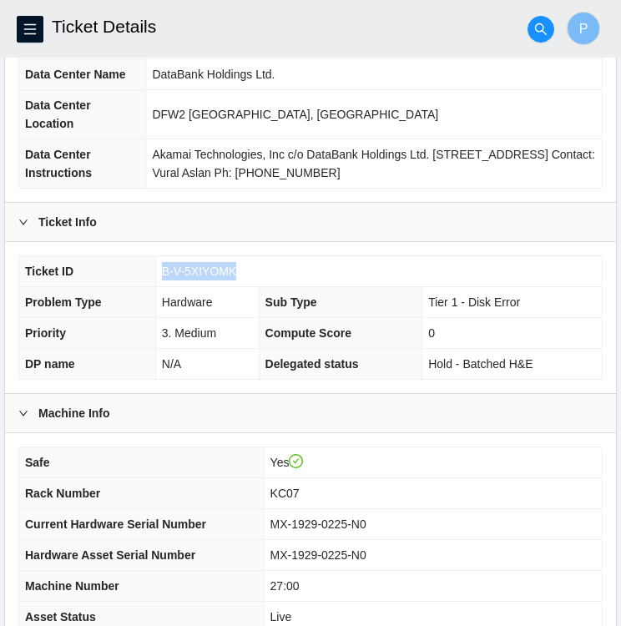
drag, startPoint x: 237, startPoint y: 268, endPoint x: 164, endPoint y: 269, distance: 73.4
click at [164, 269] on td "B-V-5XIYOMK" at bounding box center [378, 271] width 446 height 31
copy span "B-V-5XIYOMK"
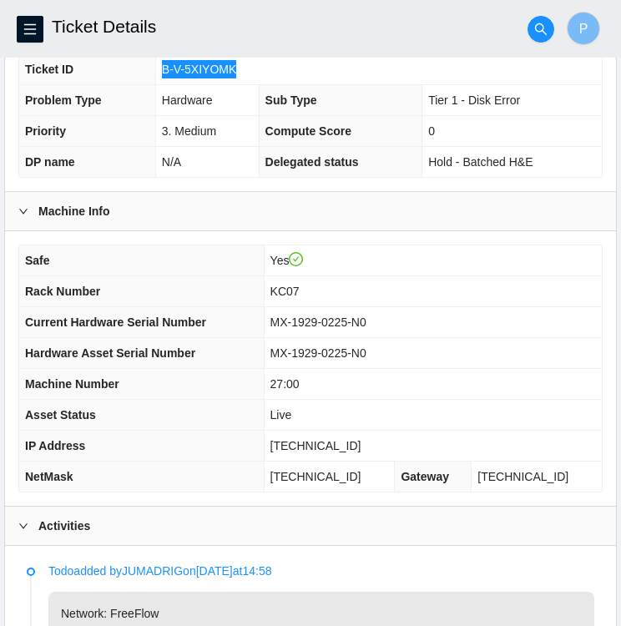
scroll to position [364, 0]
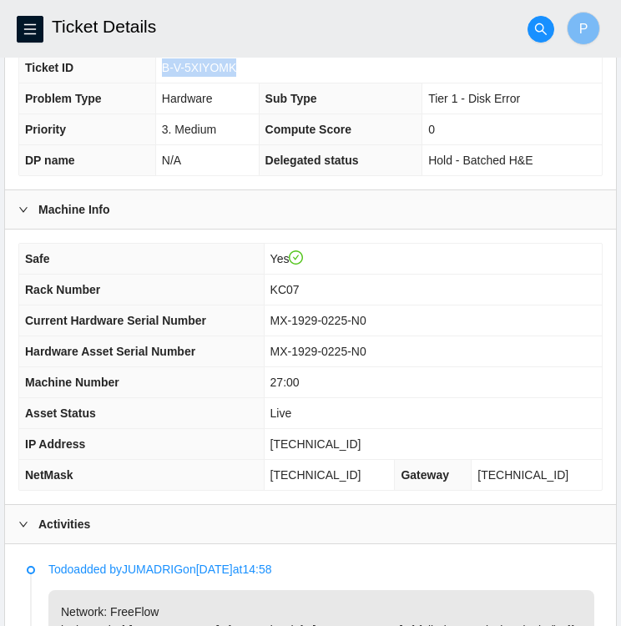
click at [403, 315] on td "MX-1929-0225-N0" at bounding box center [433, 320] width 338 height 31
drag, startPoint x: 384, startPoint y: 316, endPoint x: 290, endPoint y: 311, distance: 93.6
click at [290, 311] on td "MX-1929-0225-N0" at bounding box center [433, 320] width 338 height 31
copy span "MX-1929-0225-N0"
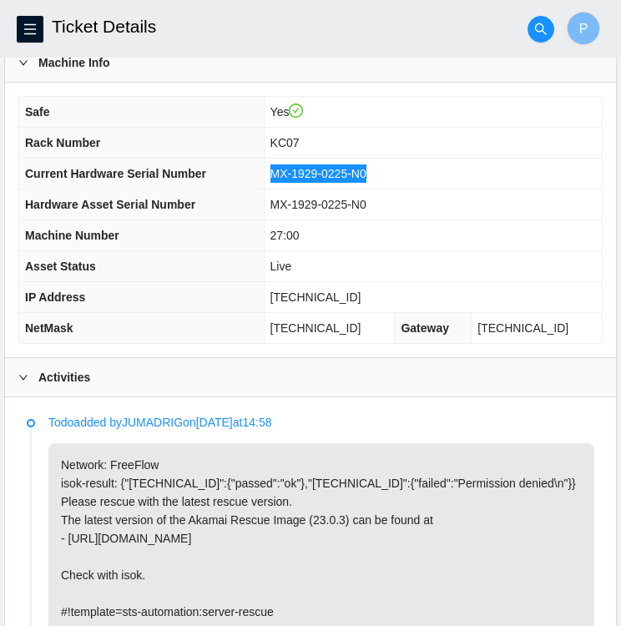
scroll to position [504, 0]
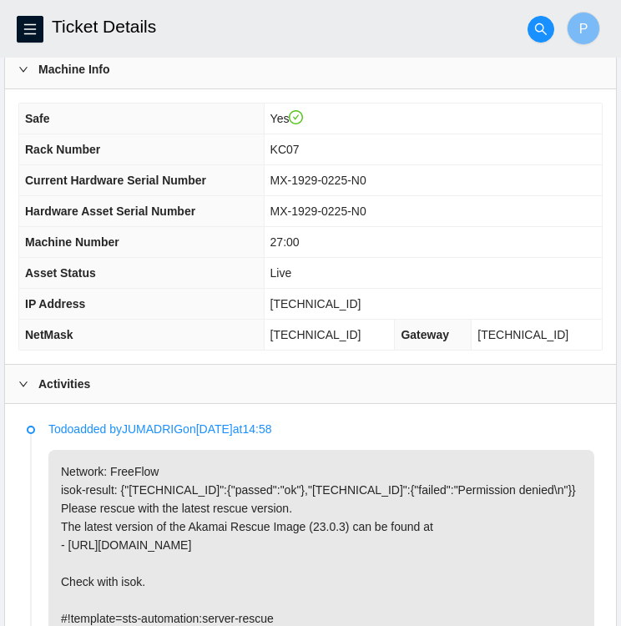
click at [450, 3] on h2 "Ticket Details" at bounding box center [257, 26] width 411 height 53
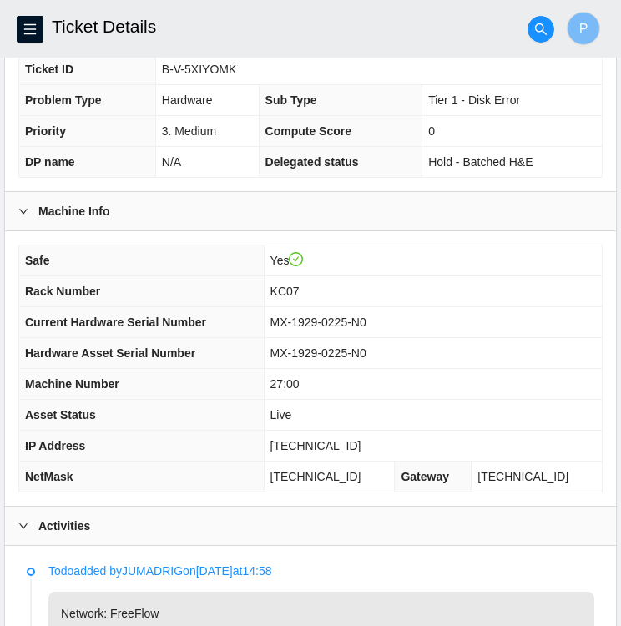
scroll to position [360, 0]
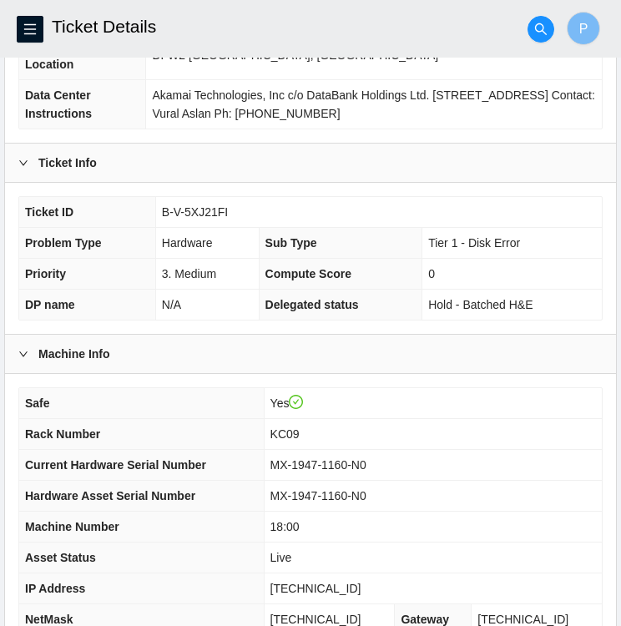
scroll to position [434, 0]
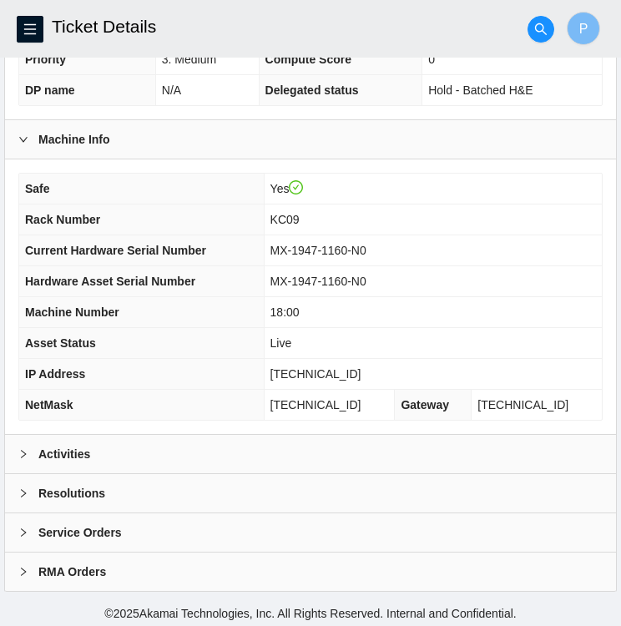
click at [70, 452] on b "Activities" at bounding box center [64, 454] width 52 height 18
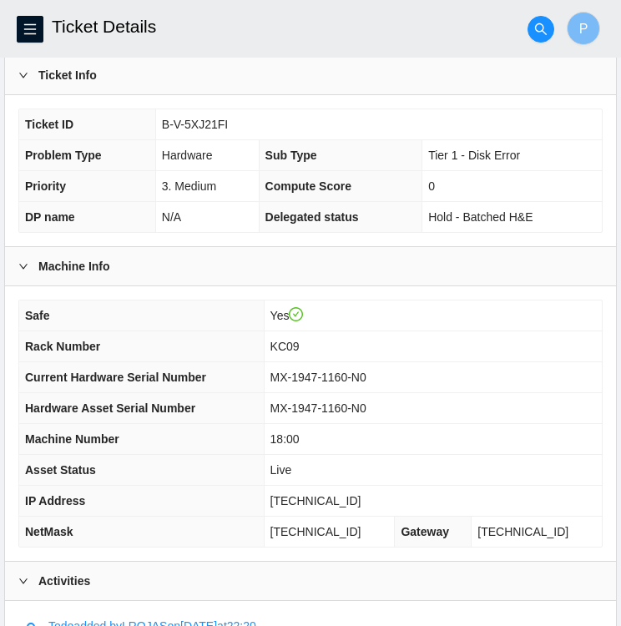
scroll to position [304, 0]
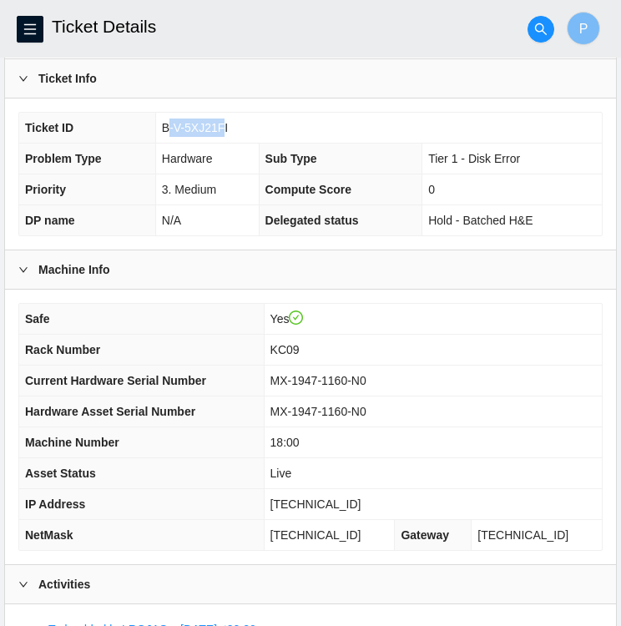
drag, startPoint x: 222, startPoint y: 121, endPoint x: 169, endPoint y: 116, distance: 52.8
click at [169, 116] on td "B-V-5XJ21FI" at bounding box center [378, 128] width 446 height 31
click at [244, 108] on div "Ticket ID B-V-5XJ21FI Problem Type Hardware Sub Type Tier 1 - Disk Error Priori…" at bounding box center [310, 173] width 611 height 151
drag, startPoint x: 244, startPoint y: 131, endPoint x: 163, endPoint y: 128, distance: 81.0
click at [163, 128] on td "B-V-5XJ21FI" at bounding box center [378, 128] width 446 height 31
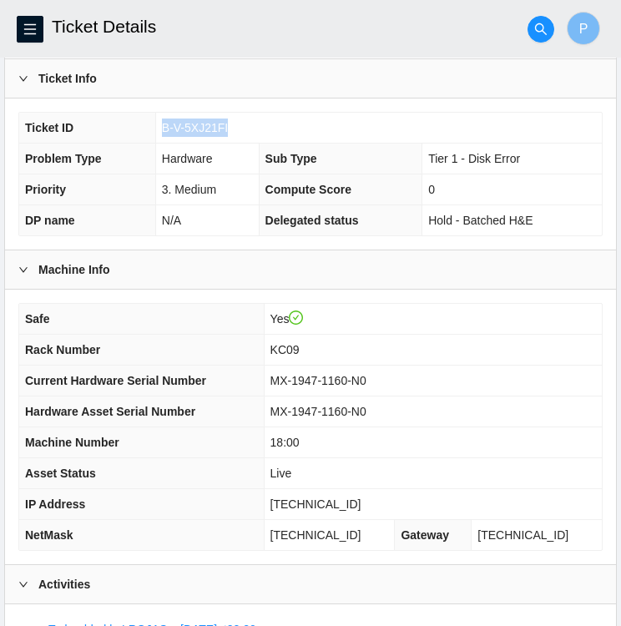
copy span "B-V-5XJ21FI"
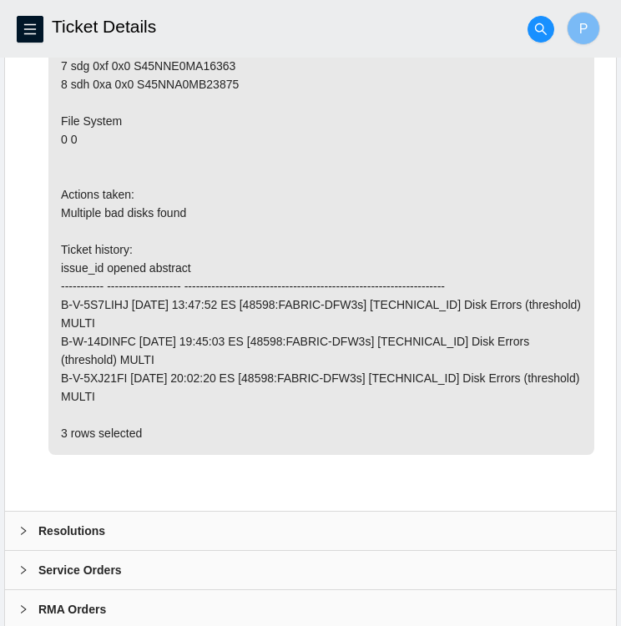
scroll to position [2546, 0]
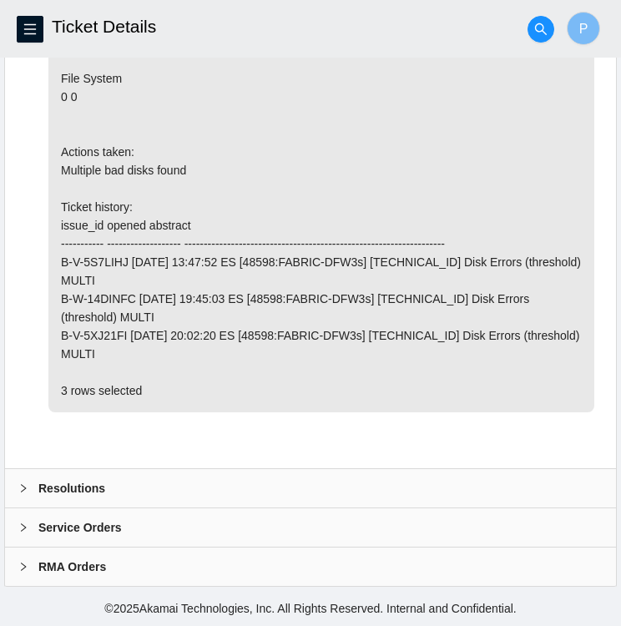
click at [25, 491] on icon "right" at bounding box center [23, 488] width 10 height 10
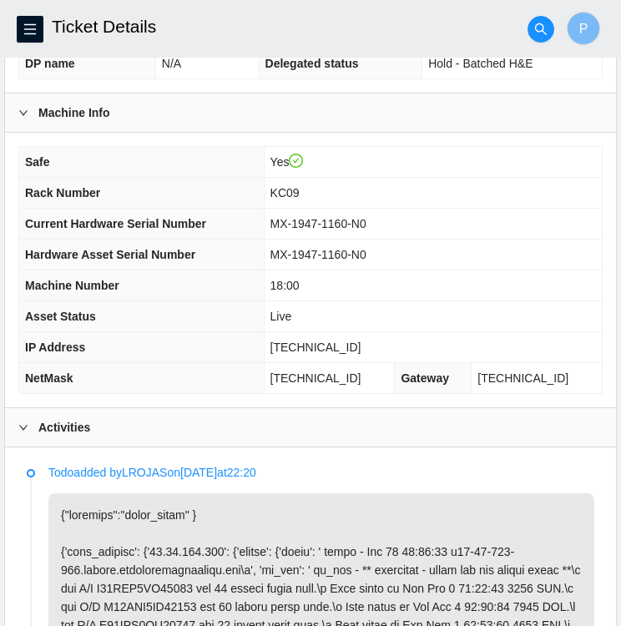
scroll to position [0, 0]
